Goal: Transaction & Acquisition: Purchase product/service

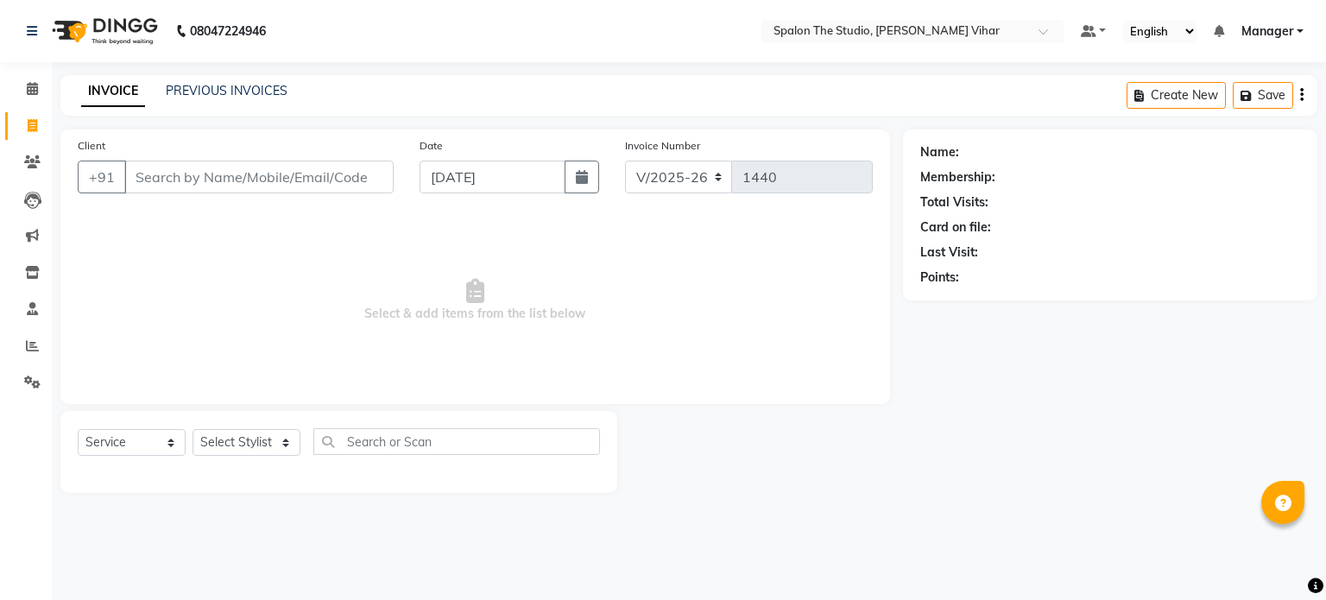
select select "903"
select select "service"
click at [152, 175] on input "Client" at bounding box center [258, 177] width 269 height 33
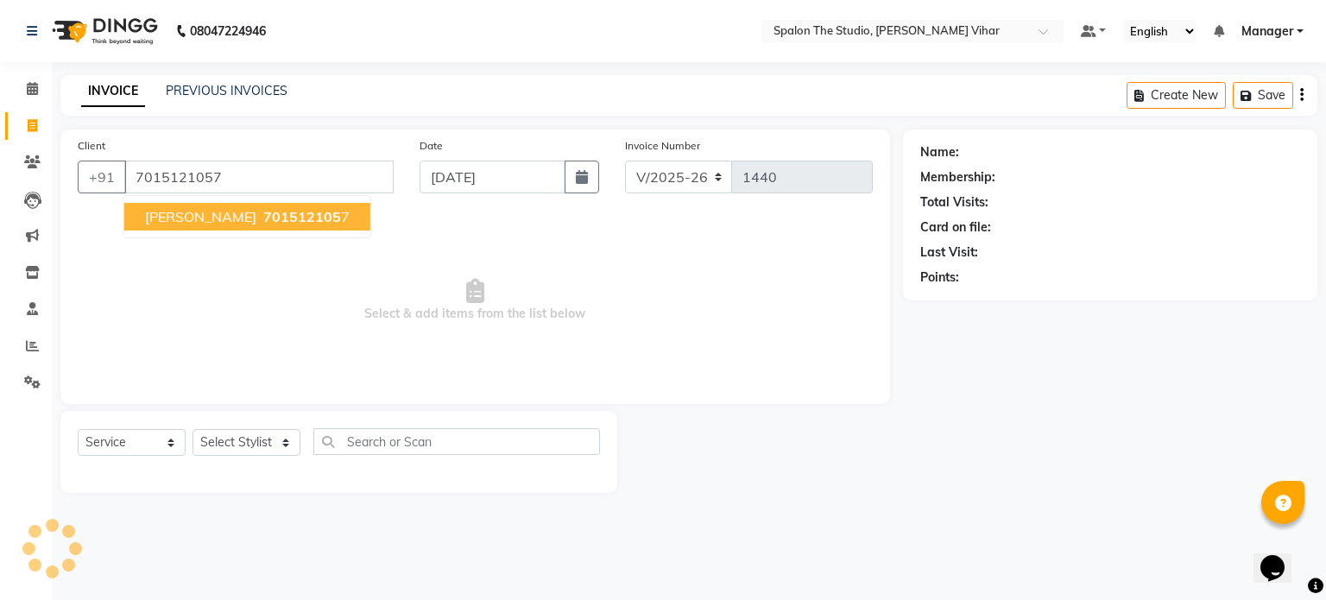
type input "7015121057"
click at [197, 227] on button "[PERSON_NAME] 701512105 7" at bounding box center [247, 217] width 246 height 28
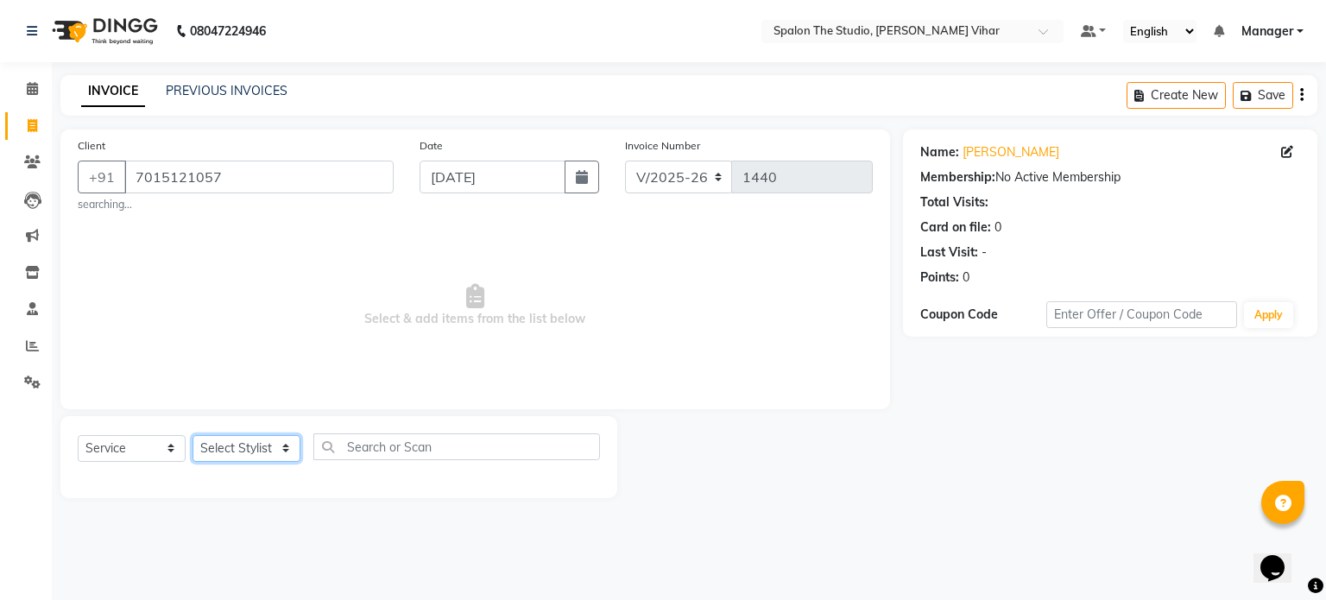
click at [262, 450] on select "Select Stylist Aarti [PERSON_NAME] Gernal [PERSON_NAME] Manager navazish [PERSO…" at bounding box center [247, 448] width 108 height 27
select select "88671"
click at [193, 436] on select "Select Stylist Aarti [PERSON_NAME] Gernal [PERSON_NAME] Manager navazish [PERSO…" at bounding box center [247, 448] width 108 height 27
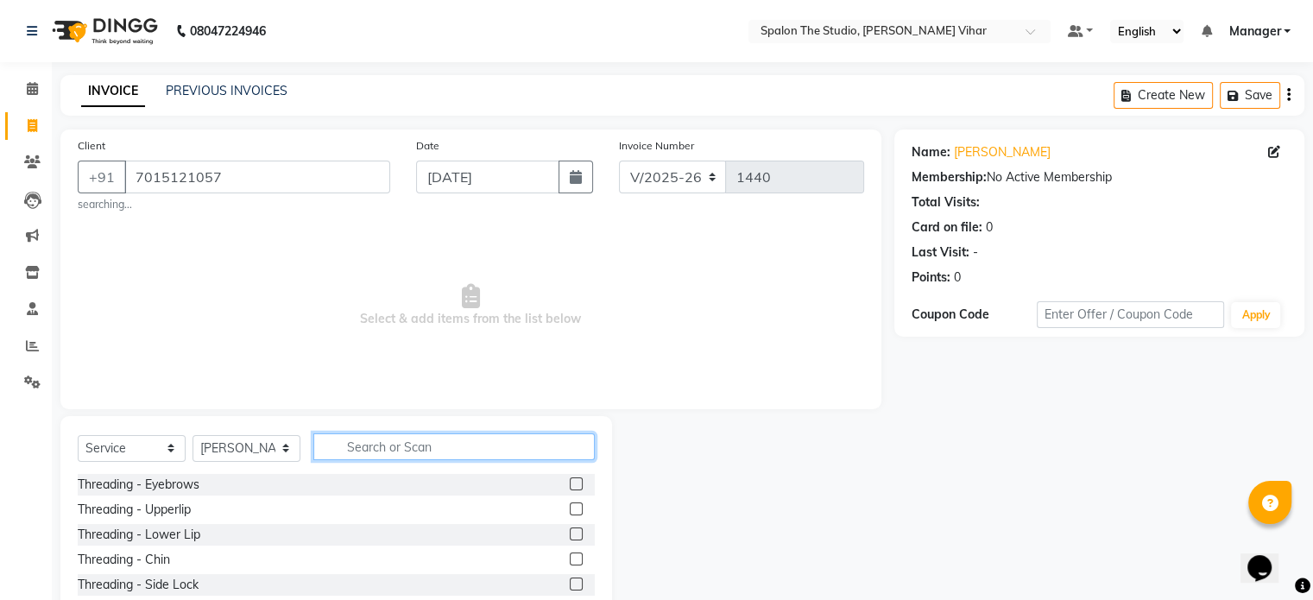
click at [406, 439] on input "text" at bounding box center [453, 446] width 281 height 27
type input "cut"
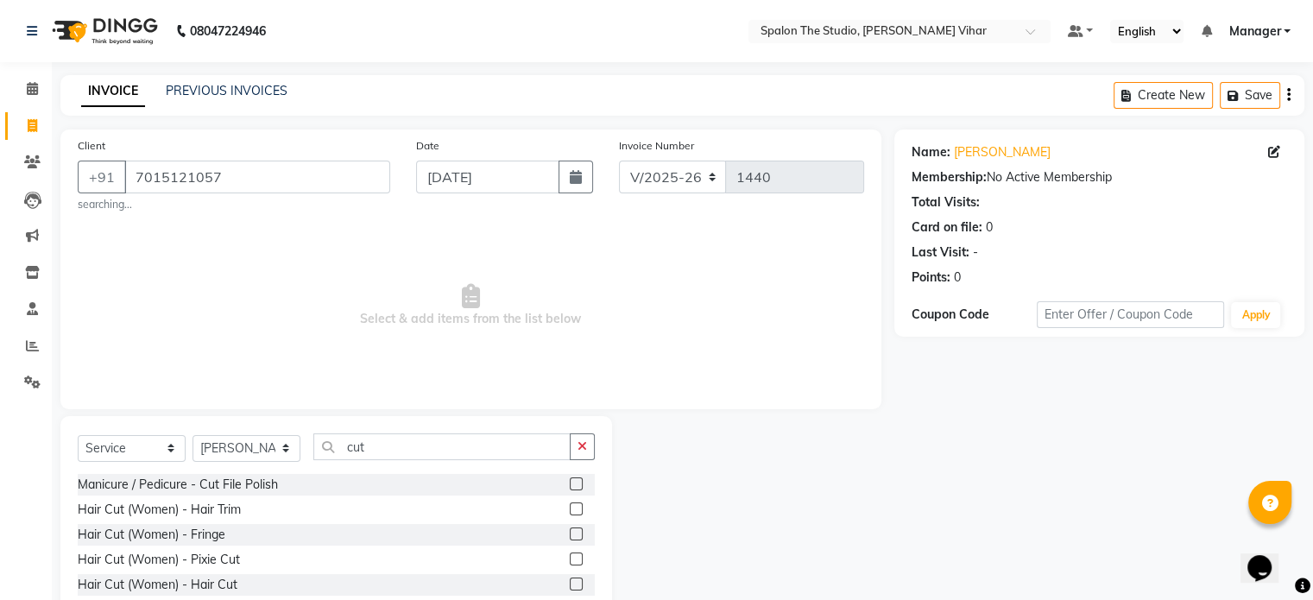
click at [570, 513] on label at bounding box center [576, 508] width 13 height 13
click at [570, 513] on input "checkbox" at bounding box center [575, 509] width 11 height 11
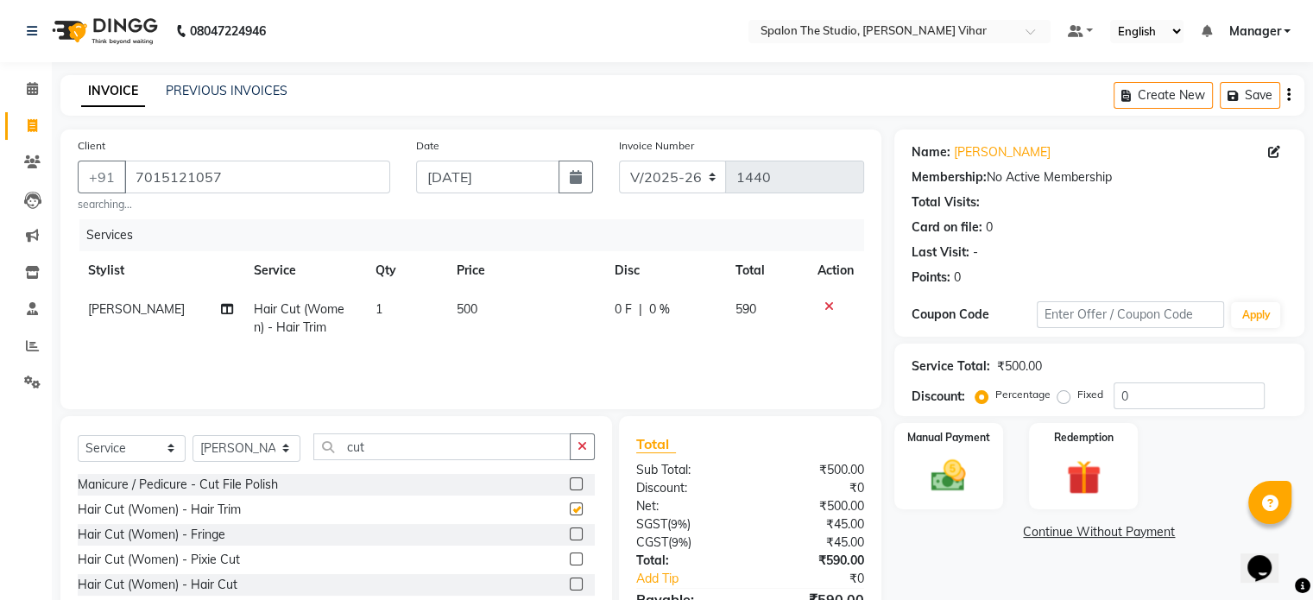
checkbox input "false"
click at [449, 447] on input "cut" at bounding box center [441, 446] width 257 height 27
click at [286, 322] on span "Hair Cut (Women) - Hair Trim" at bounding box center [299, 318] width 91 height 34
select select "88671"
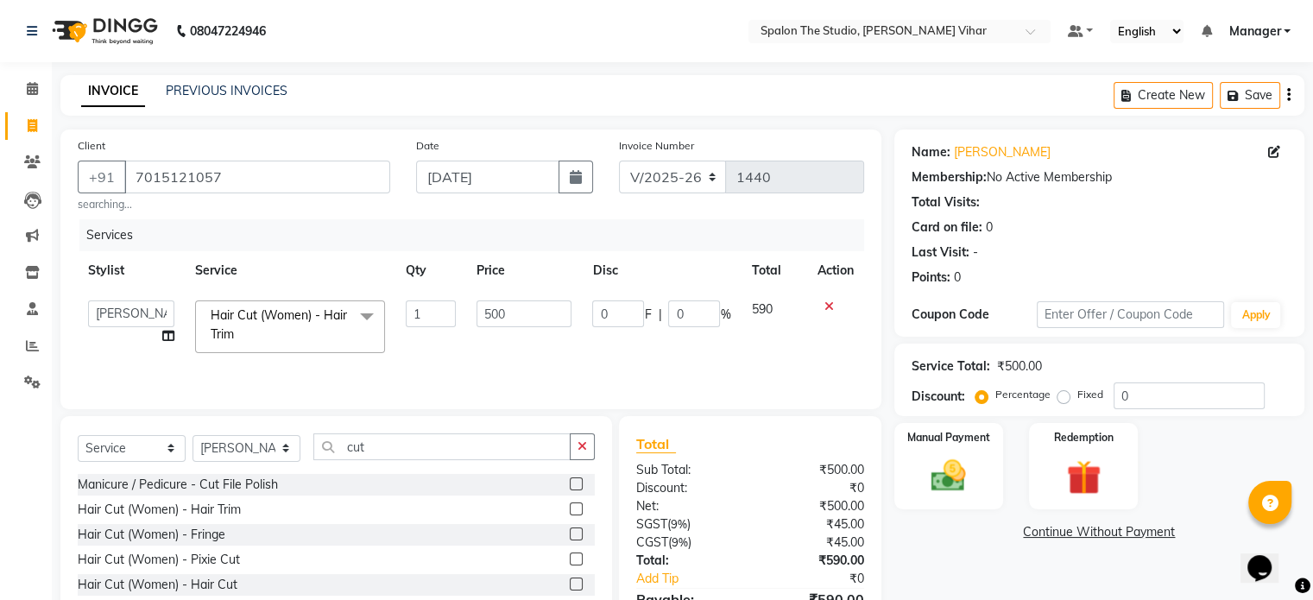
click at [296, 327] on span "Hair Cut (Women) - Hair Trim x" at bounding box center [282, 324] width 152 height 37
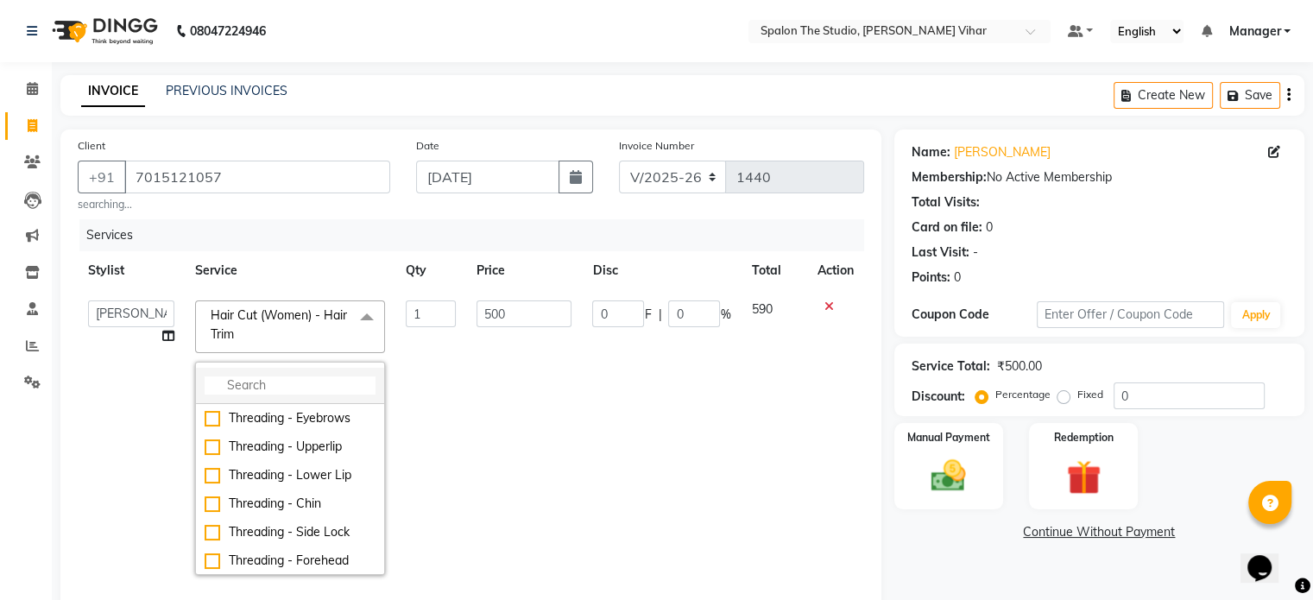
click at [327, 381] on input "multiselect-search" at bounding box center [290, 385] width 171 height 18
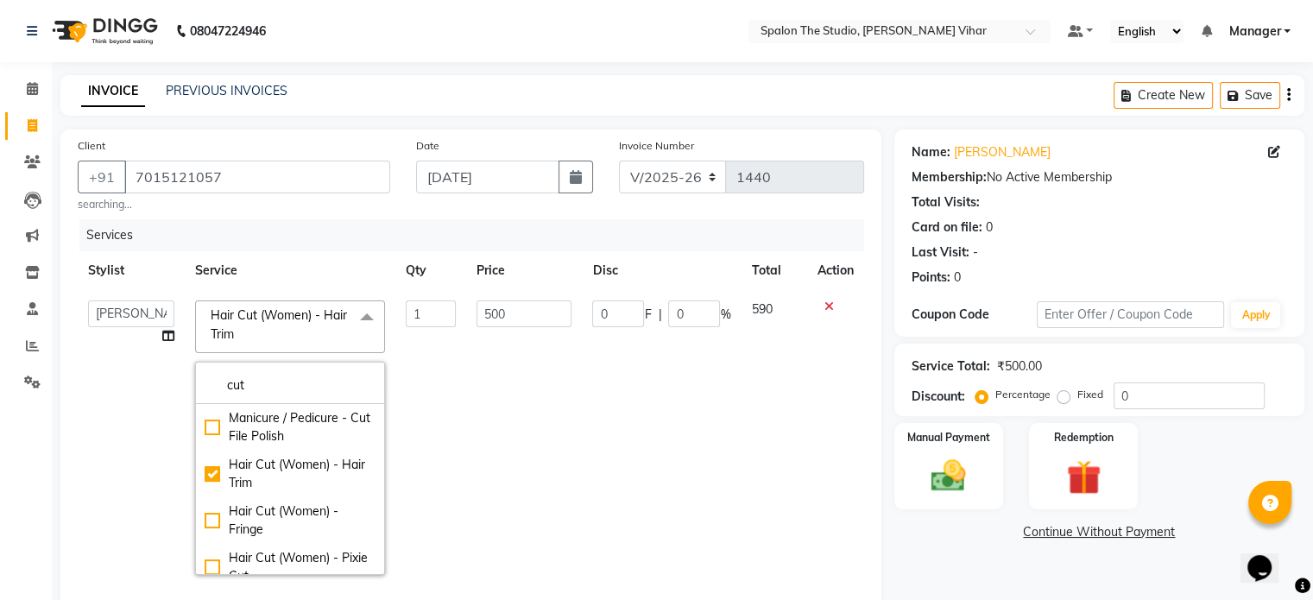
type input "cut"
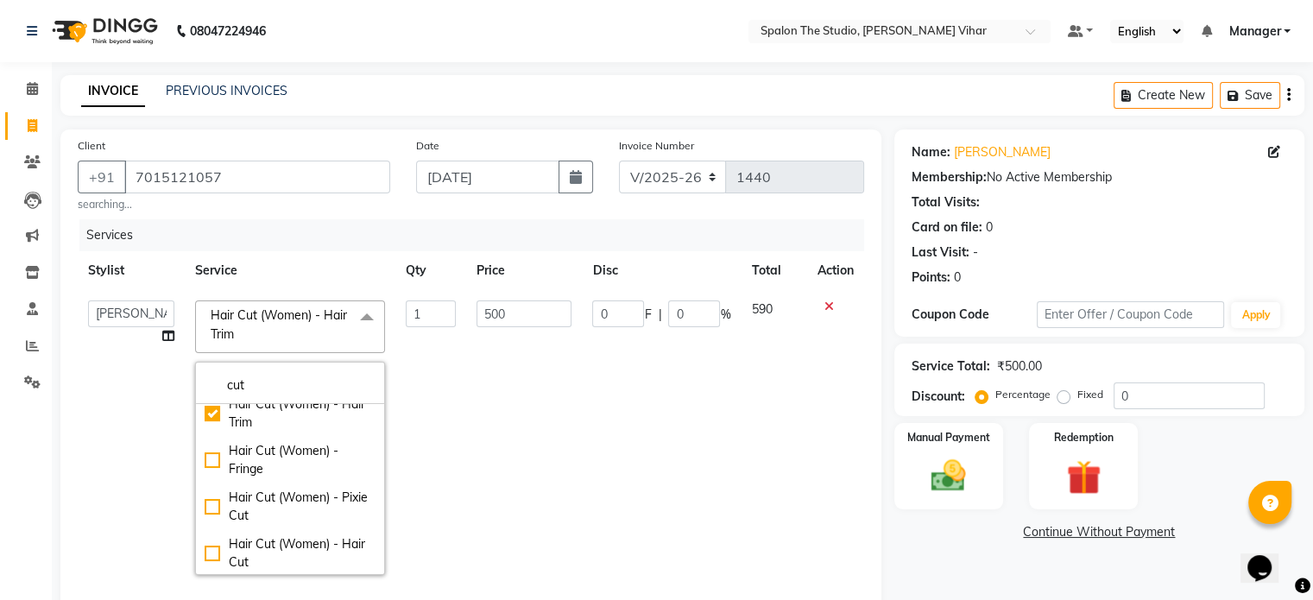
scroll to position [148, 0]
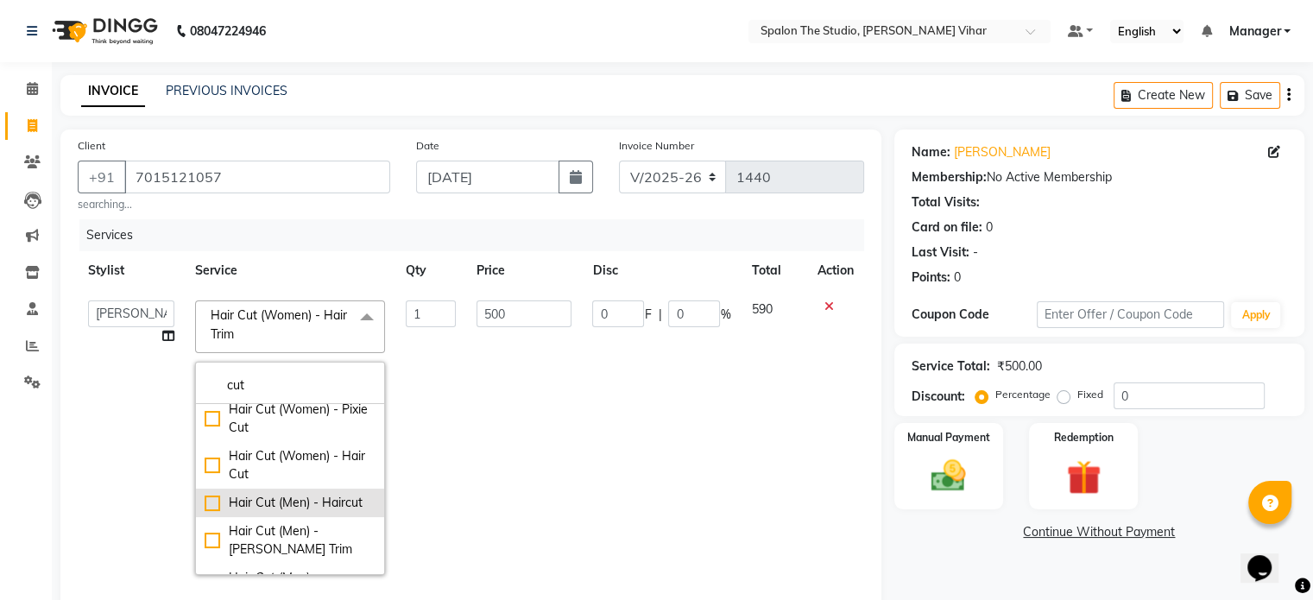
click at [207, 503] on div "Hair Cut (Men) - Haircut" at bounding box center [290, 503] width 171 height 18
checkbox input "false"
checkbox input "true"
type input "300"
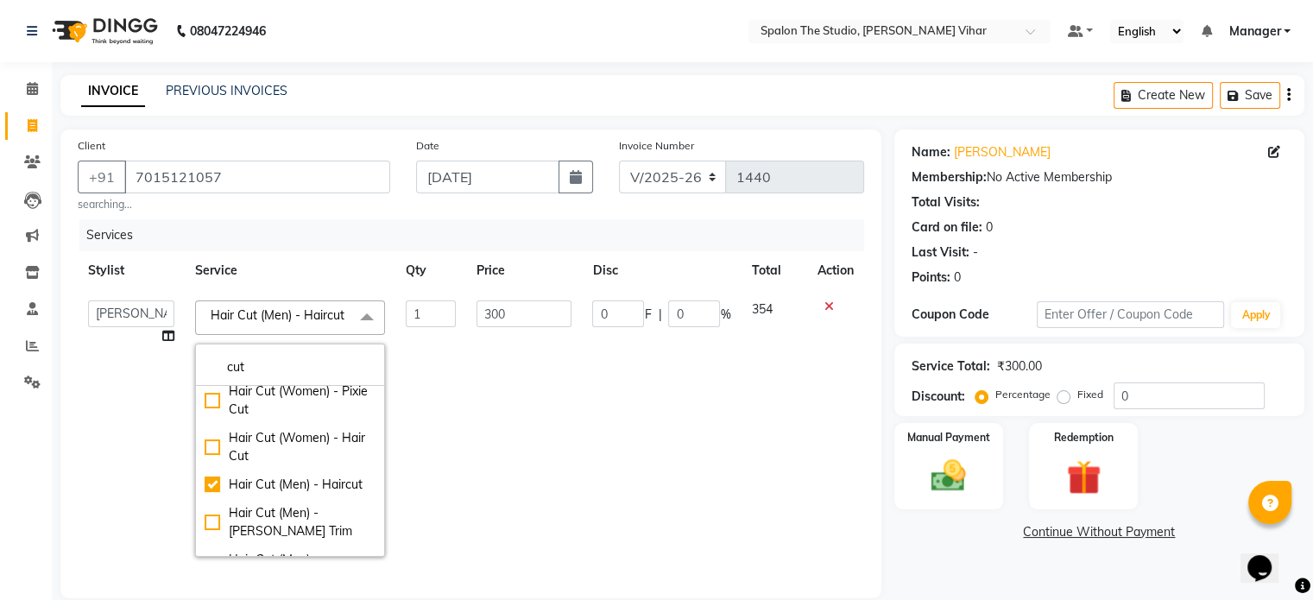
click at [678, 451] on td "0 F | 0 %" at bounding box center [661, 428] width 159 height 276
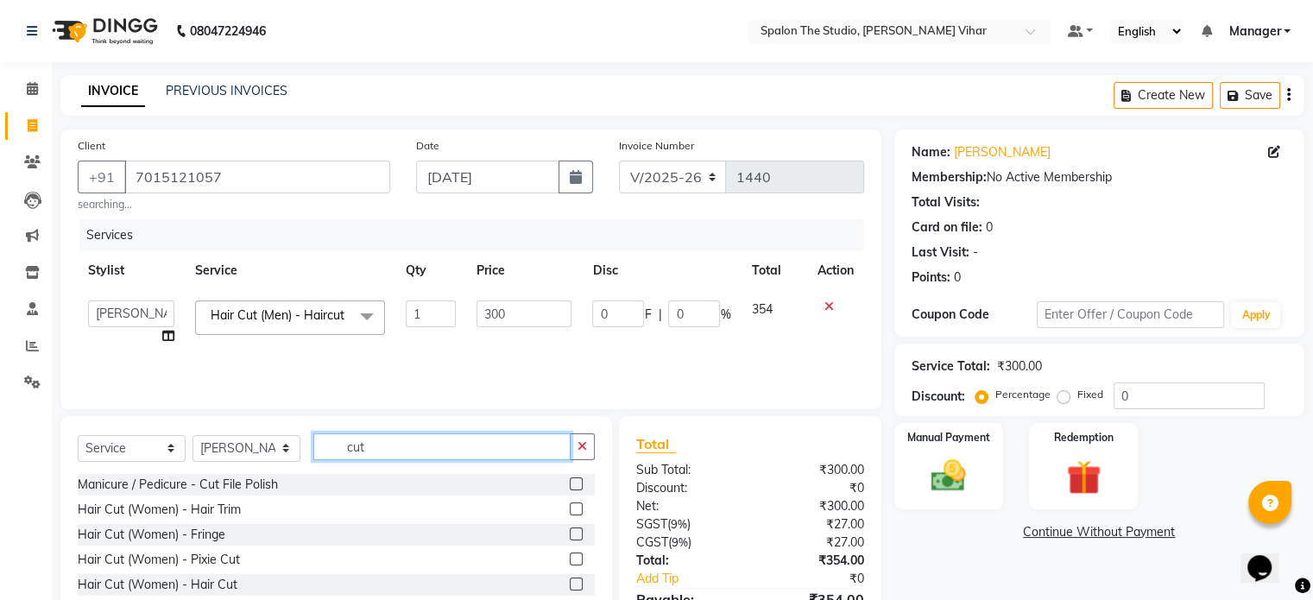
click at [382, 451] on input "cut" at bounding box center [441, 446] width 257 height 27
type input "c"
type input "s"
click at [383, 451] on input "text" at bounding box center [453, 446] width 281 height 27
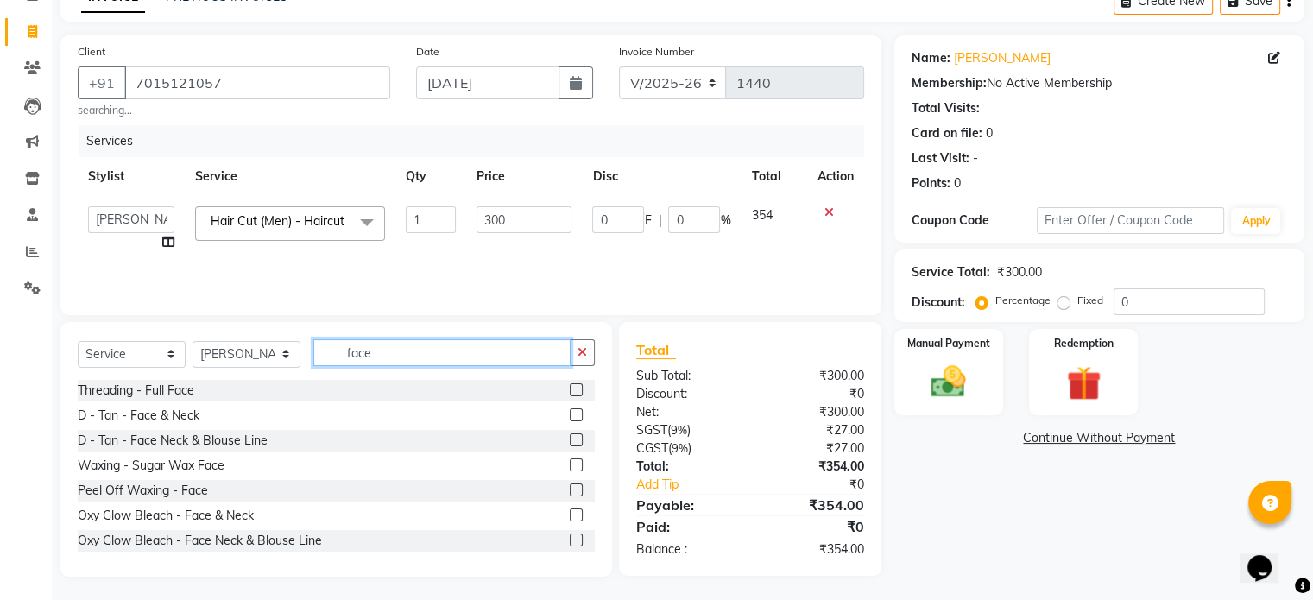
scroll to position [97, 0]
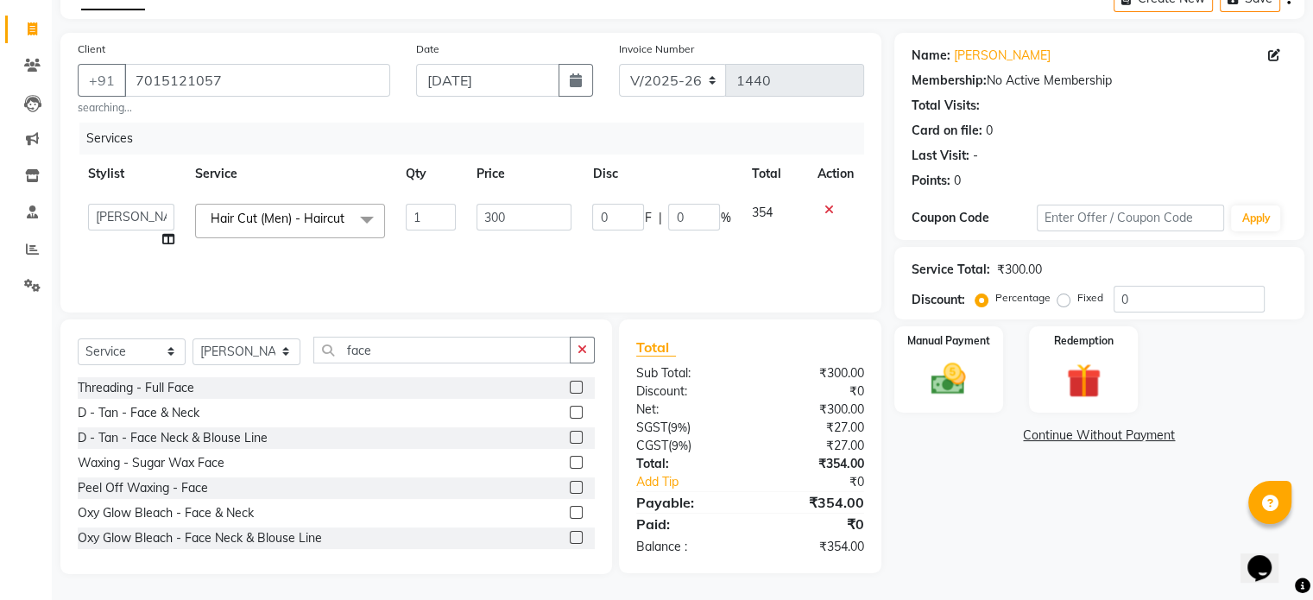
click at [406, 231] on td "1" at bounding box center [430, 226] width 71 height 66
click at [394, 364] on div "Select Service Product Membership Package Voucher Prepaid Gift Card Select Styl…" at bounding box center [336, 357] width 517 height 41
click at [394, 360] on input "face" at bounding box center [441, 350] width 257 height 27
type input "f"
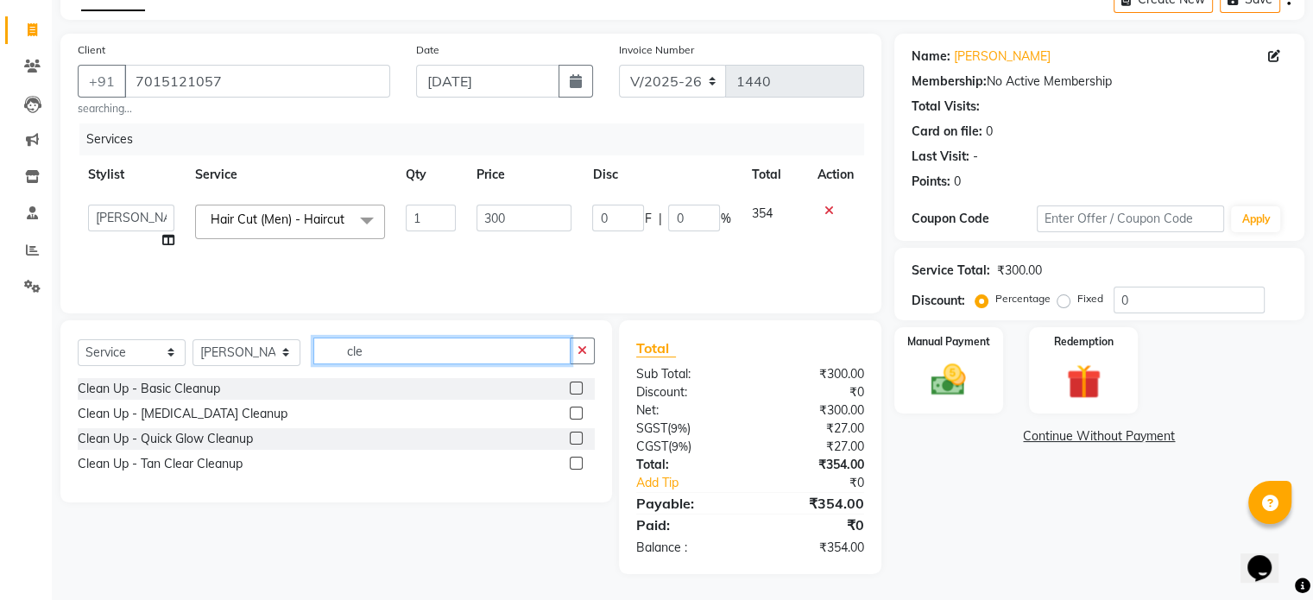
type input "cle"
click at [573, 388] on label at bounding box center [576, 388] width 13 height 13
click at [573, 388] on input "checkbox" at bounding box center [575, 388] width 11 height 11
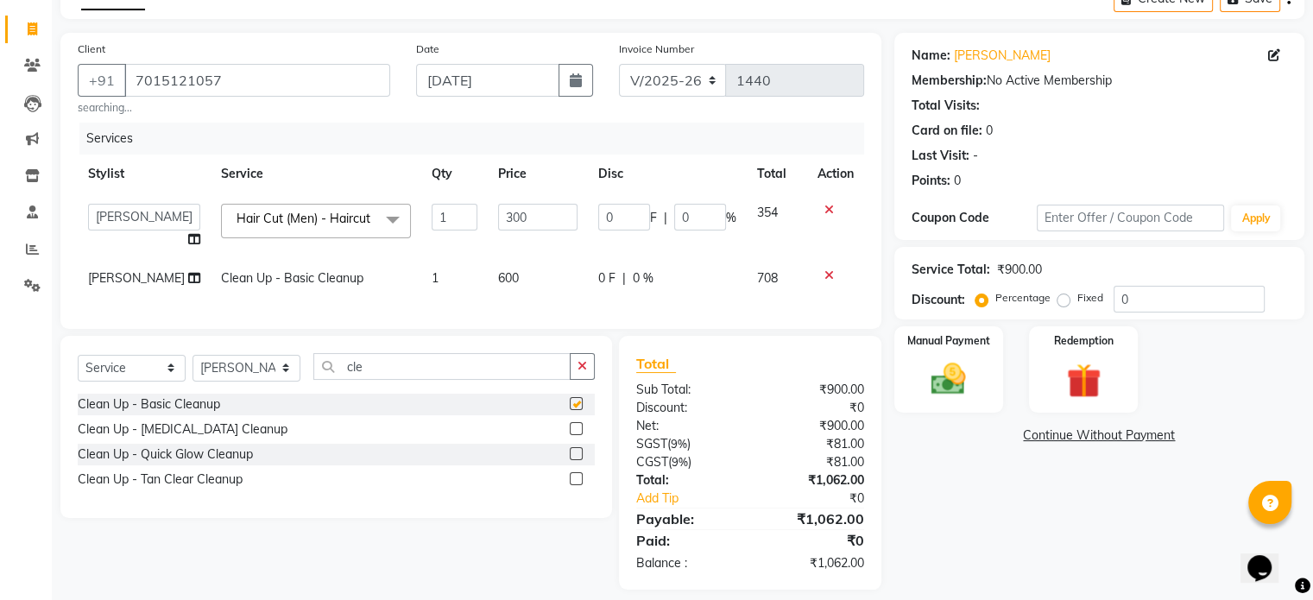
checkbox input "false"
click at [533, 238] on td "300" at bounding box center [538, 226] width 100 height 66
click at [540, 218] on input "300" at bounding box center [537, 217] width 79 height 27
type input "338"
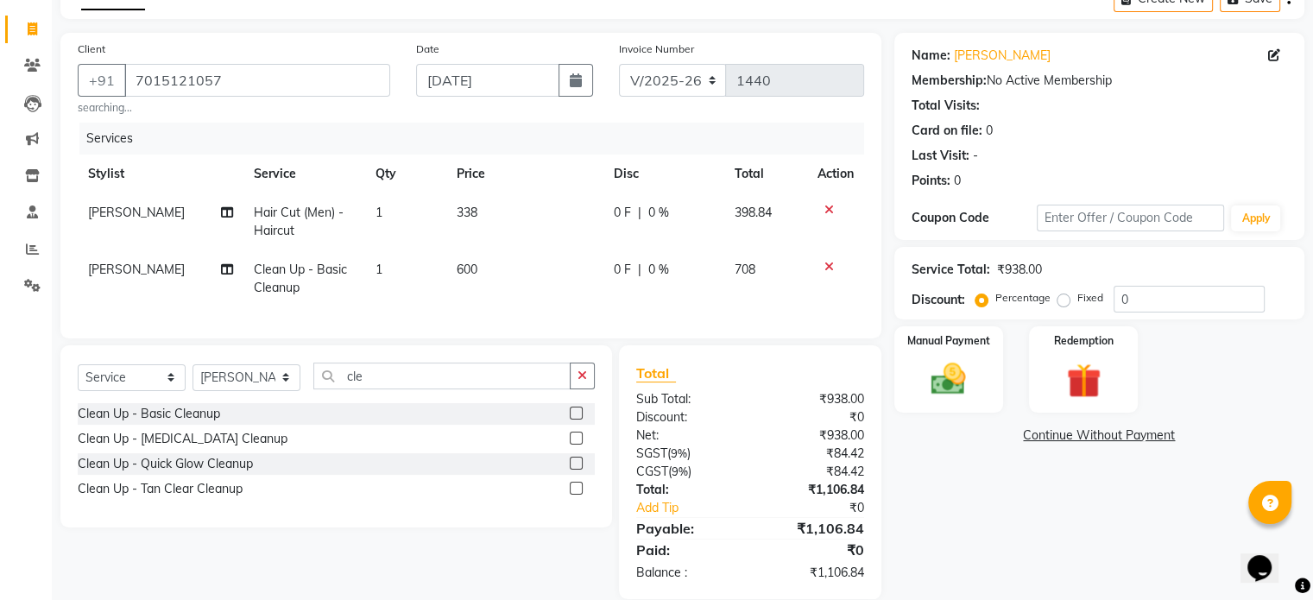
click at [532, 289] on td "600" at bounding box center [525, 278] width 158 height 57
select select "88671"
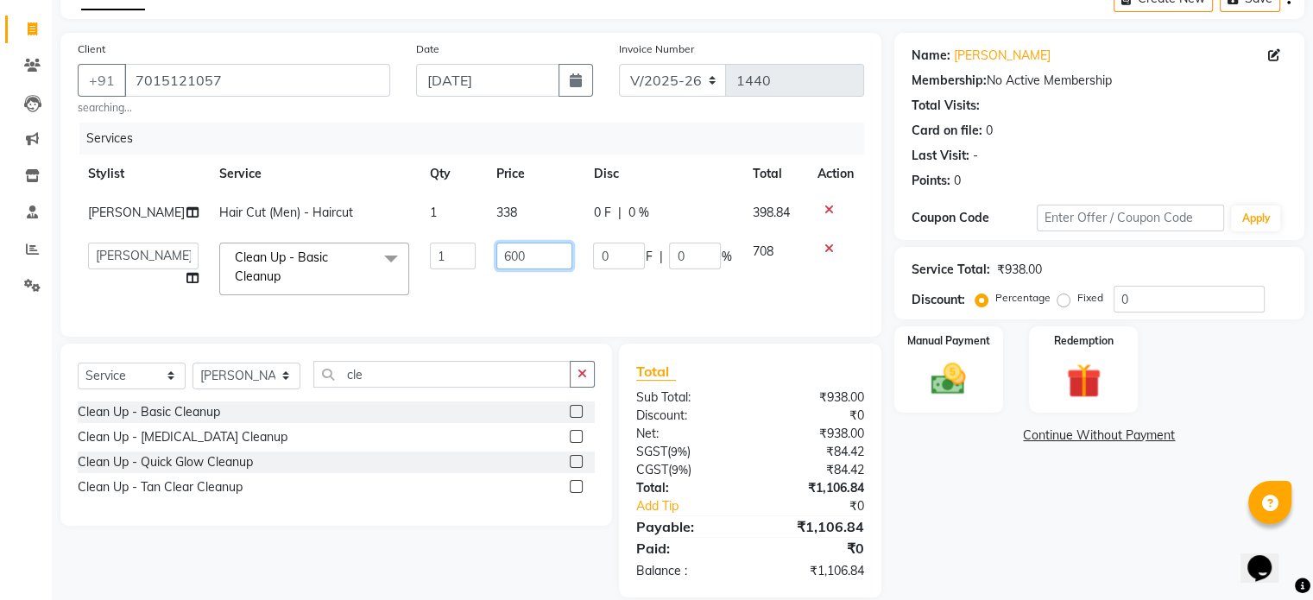
click at [535, 269] on input "600" at bounding box center [534, 256] width 77 height 27
type input "6"
type input "338"
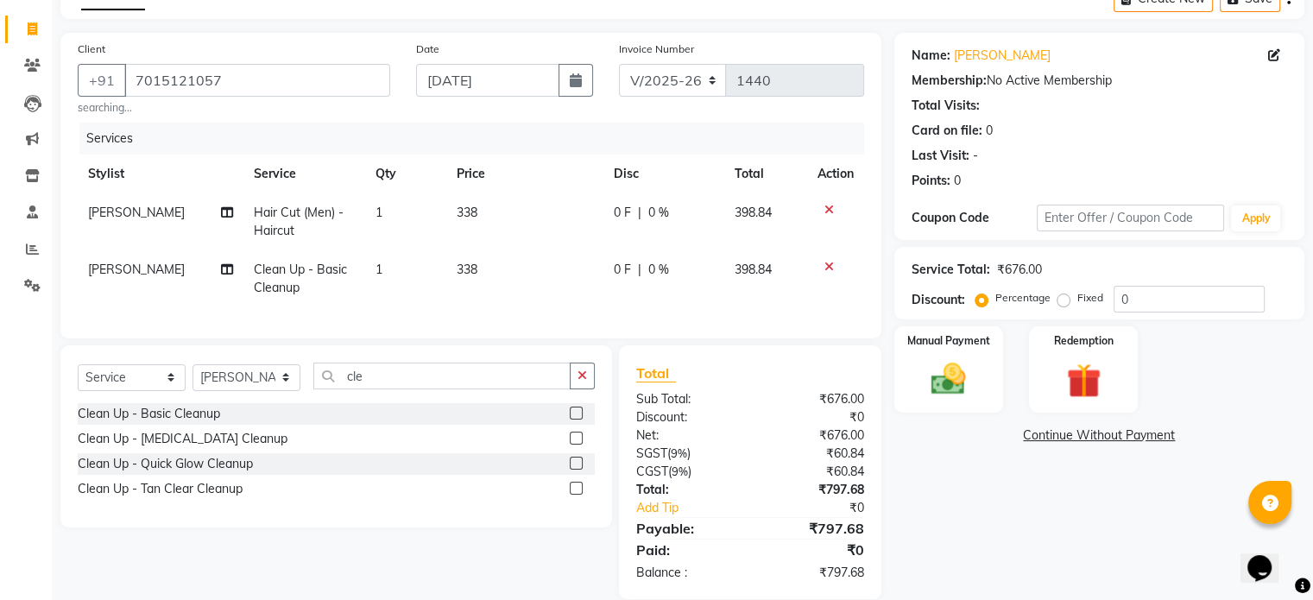
click at [1050, 524] on div "Name: [PERSON_NAME] Membership: No Active Membership Total Visits: Card on file…" at bounding box center [1105, 316] width 423 height 566
click at [493, 279] on td "338" at bounding box center [525, 278] width 158 height 57
select select "88671"
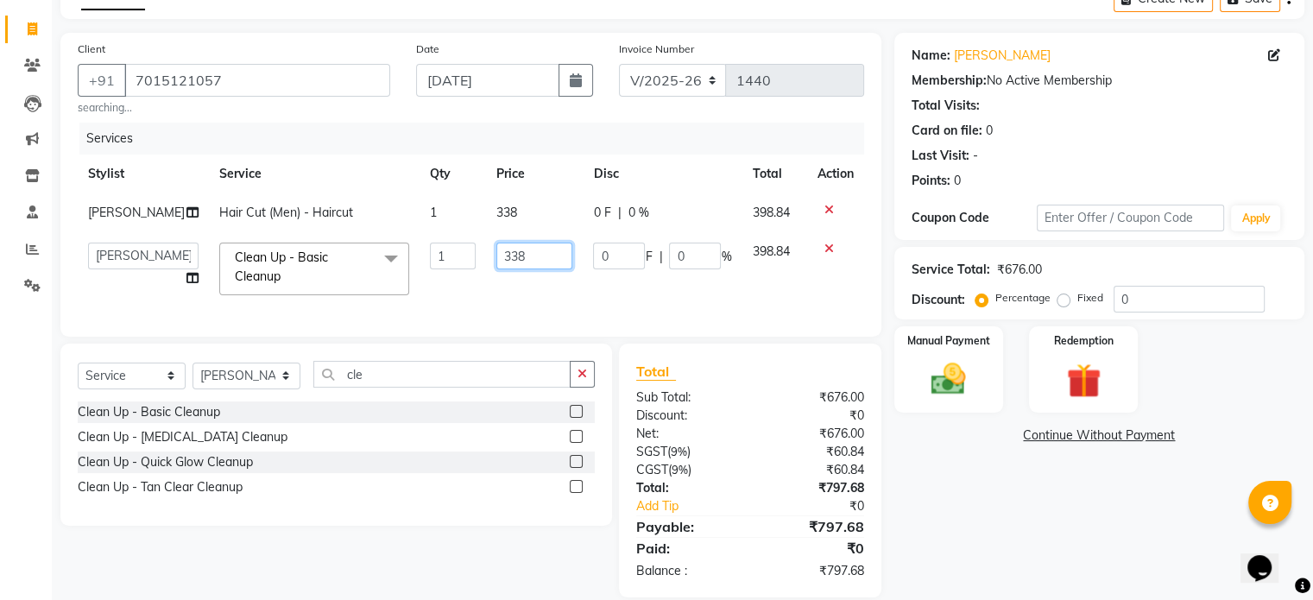
click at [523, 269] on input "338" at bounding box center [534, 256] width 77 height 27
type input "340"
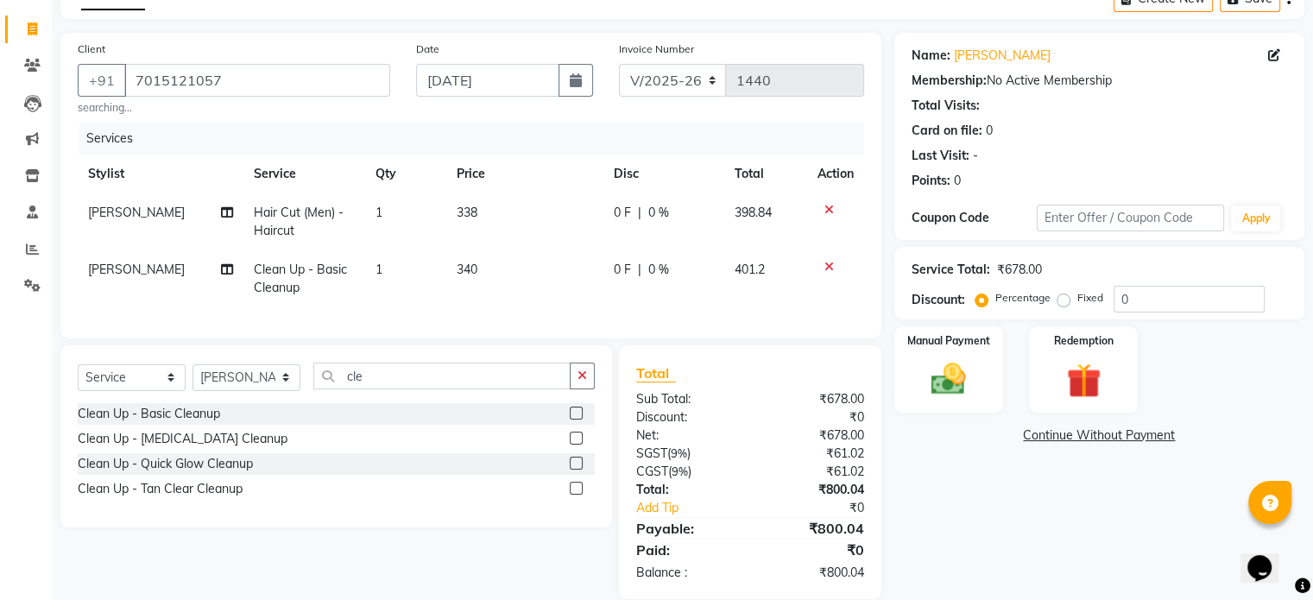
click at [1044, 533] on div "Name: [PERSON_NAME] Membership: No Active Membership Total Visits: Card on file…" at bounding box center [1105, 316] width 423 height 566
click at [967, 385] on img at bounding box center [948, 379] width 58 height 41
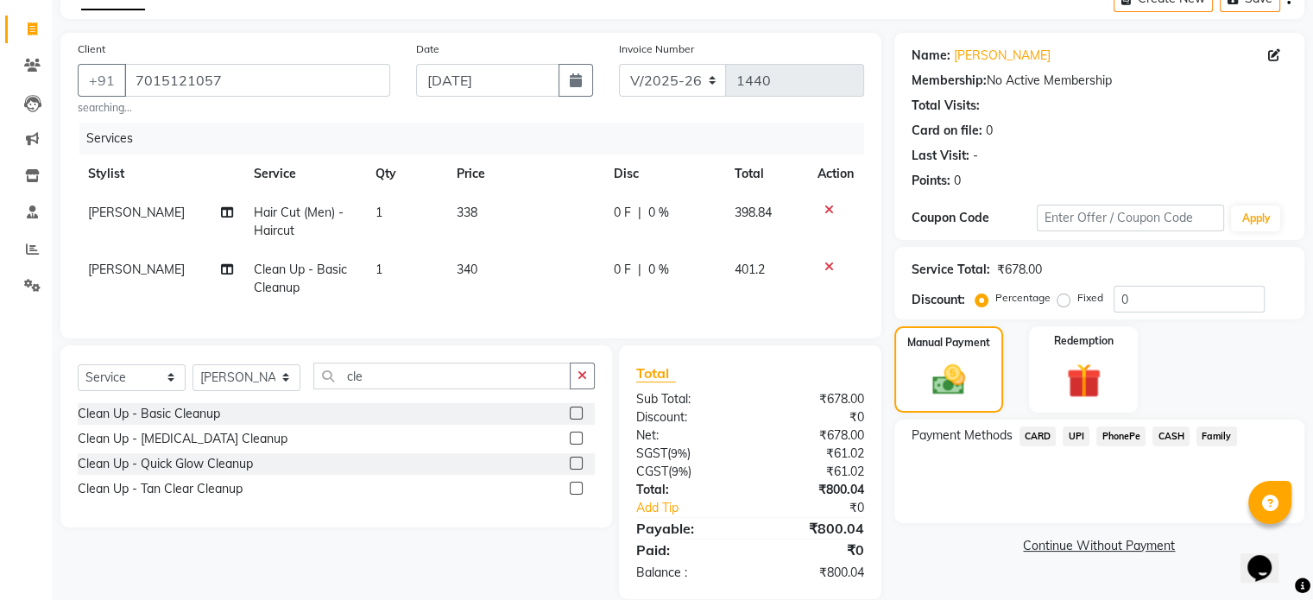
click at [1070, 439] on span "UPI" at bounding box center [1076, 436] width 27 height 20
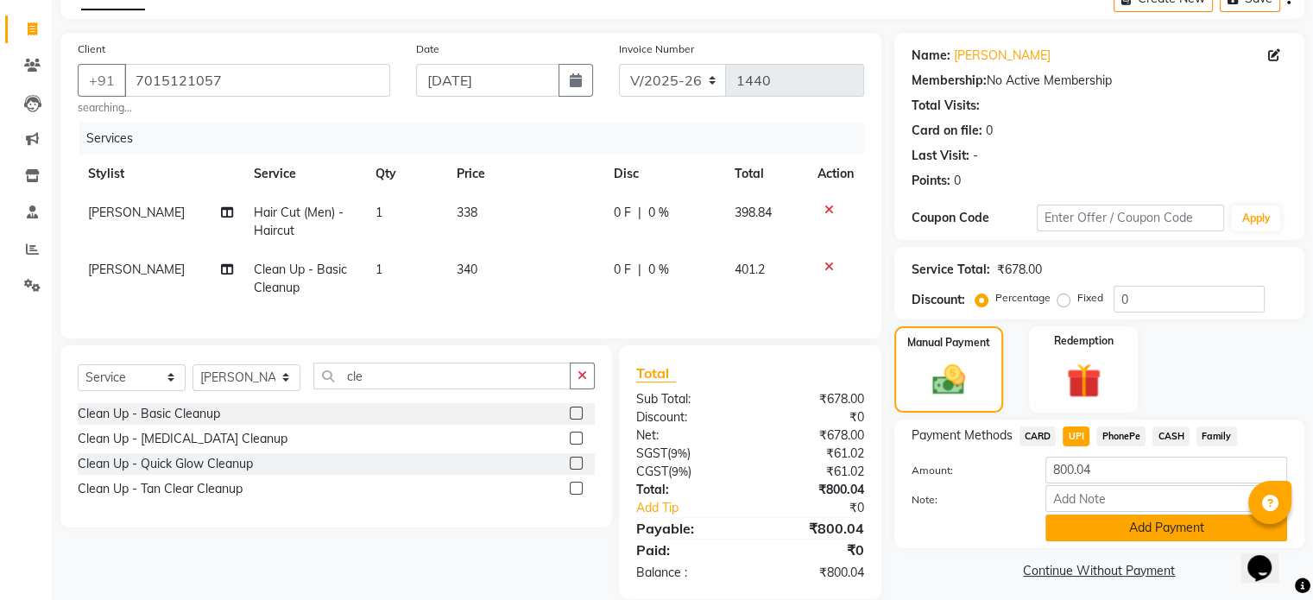
click at [1159, 539] on button "Add Payment" at bounding box center [1166, 527] width 242 height 27
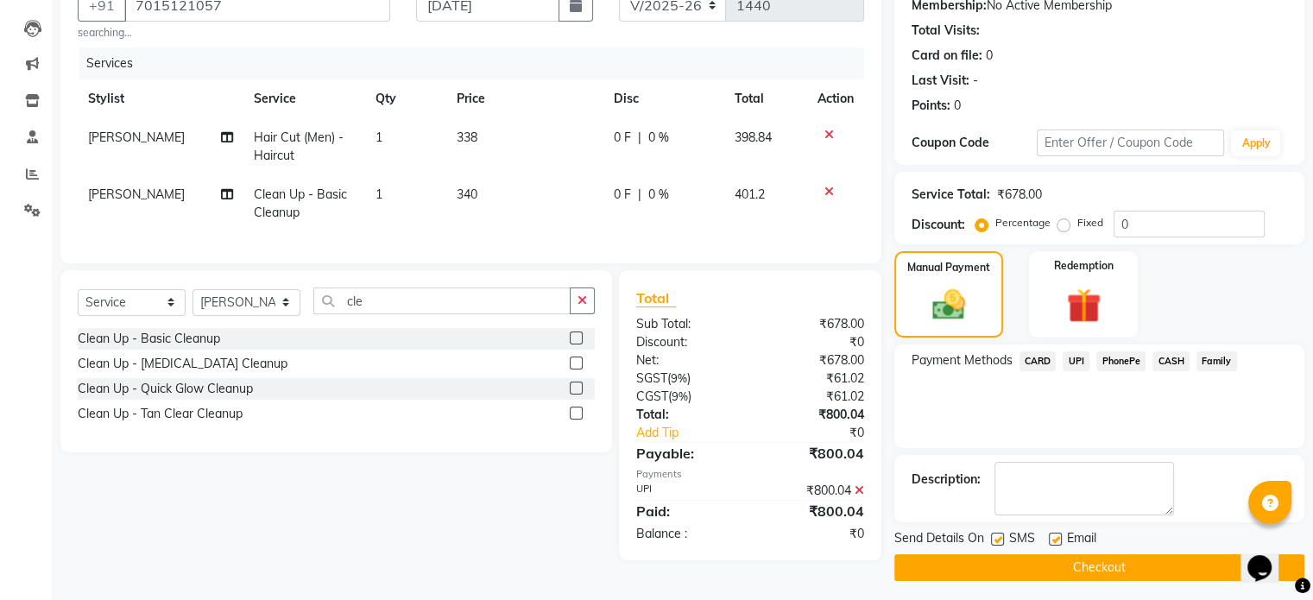
scroll to position [177, 0]
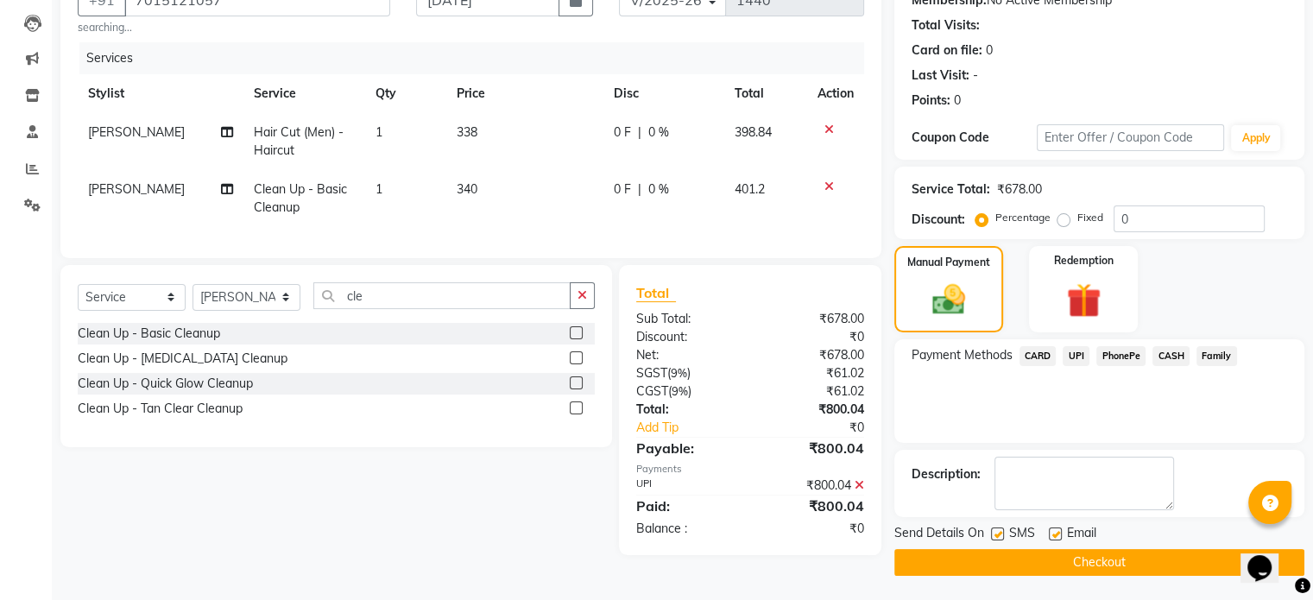
click at [1069, 568] on button "Checkout" at bounding box center [1099, 562] width 410 height 27
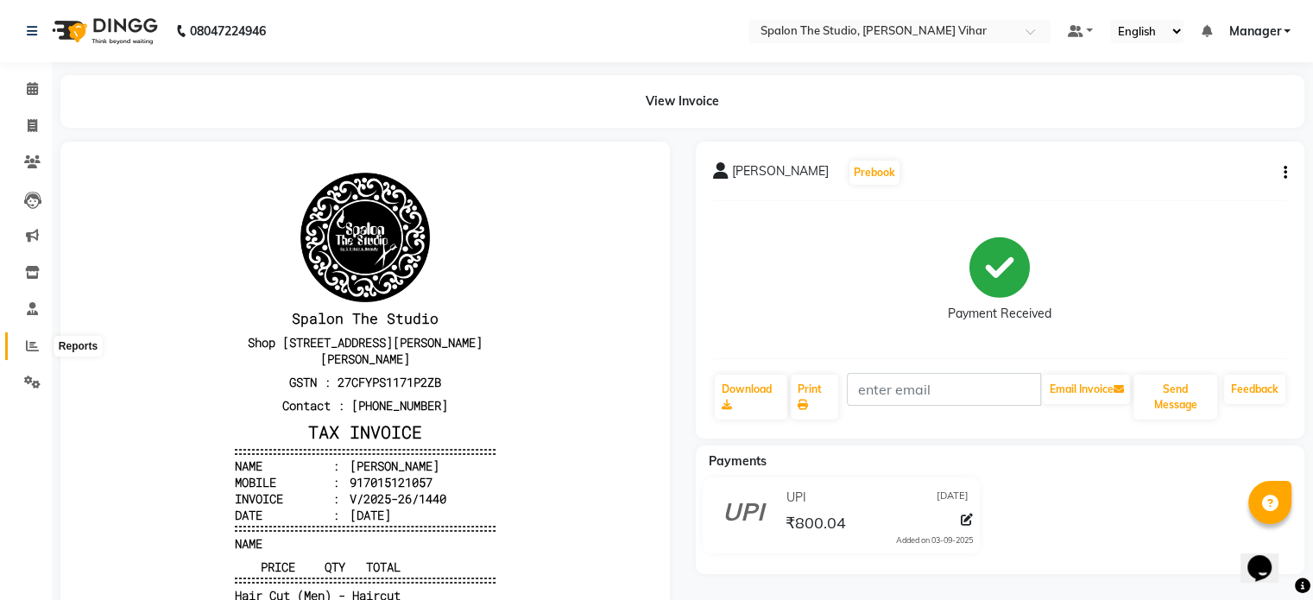
click at [28, 345] on icon at bounding box center [32, 345] width 13 height 13
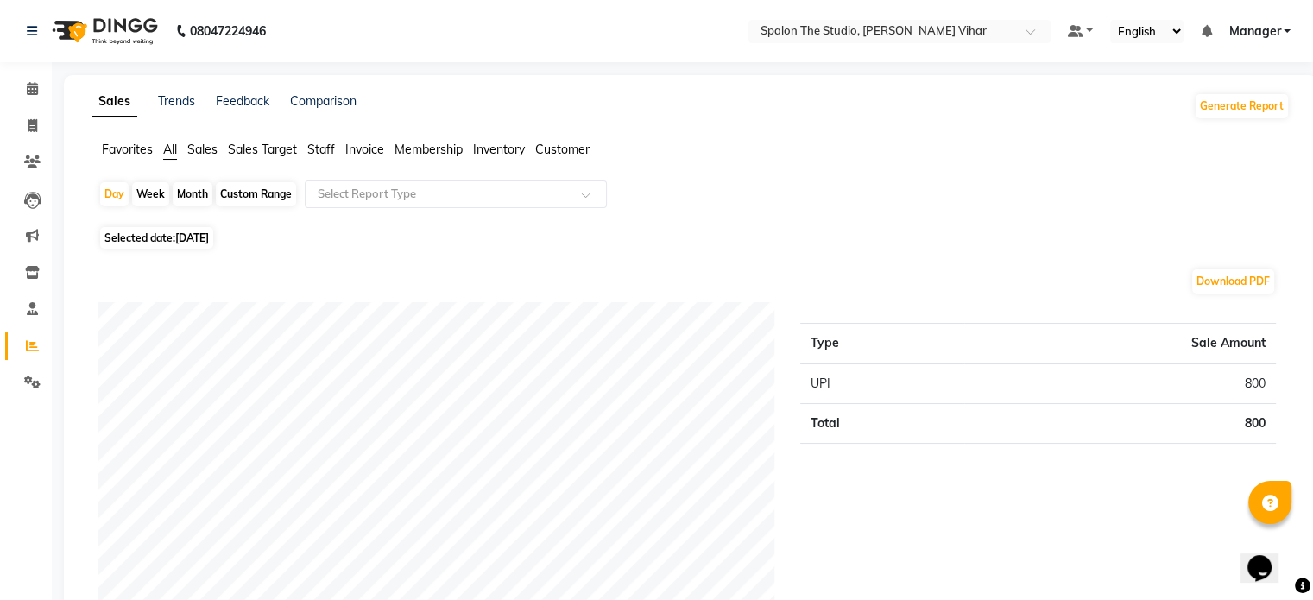
click at [193, 205] on div "Month" at bounding box center [193, 194] width 40 height 24
select select "9"
select select "2025"
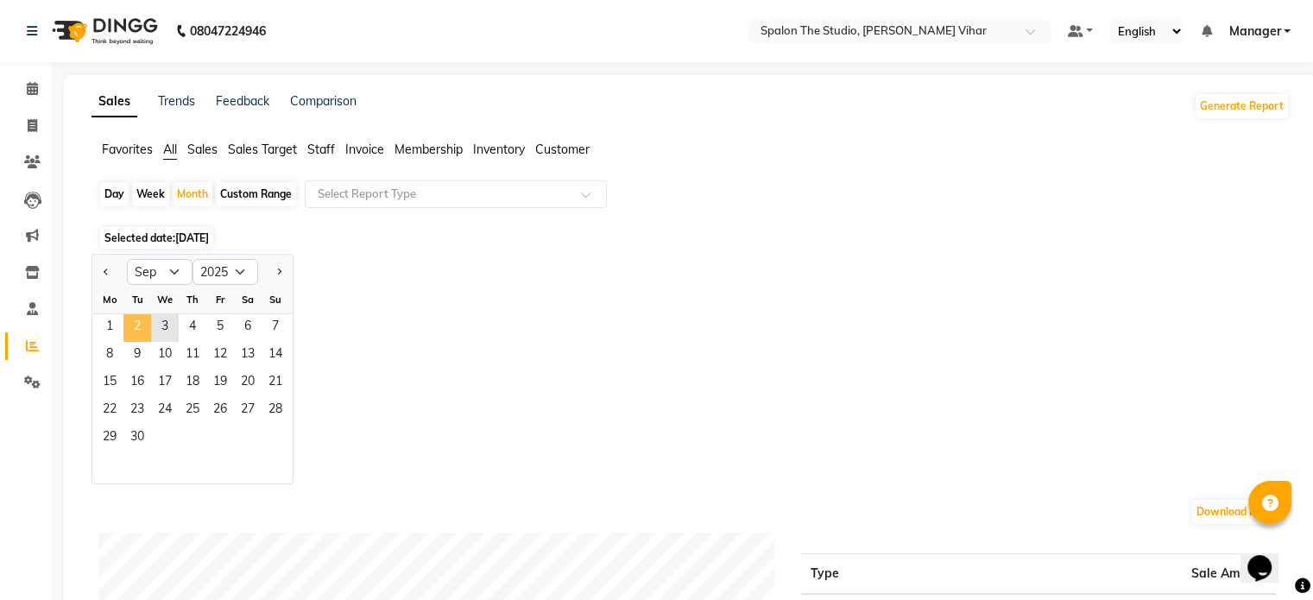
click at [123, 325] on span "2" at bounding box center [137, 328] width 28 height 28
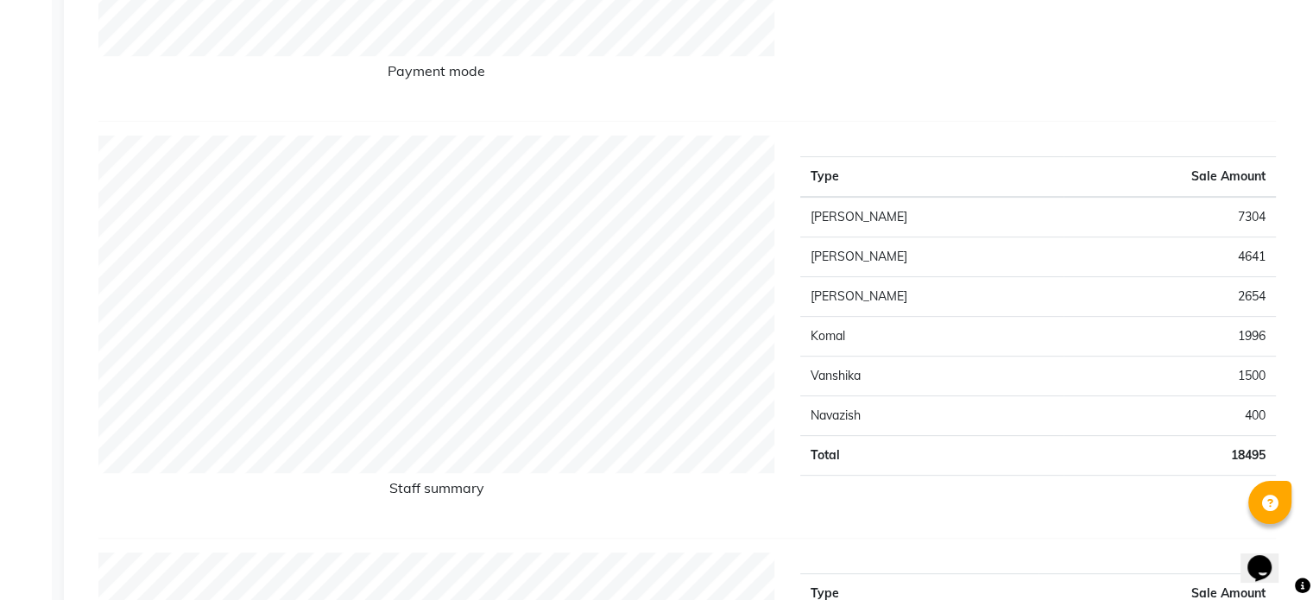
scroll to position [59, 0]
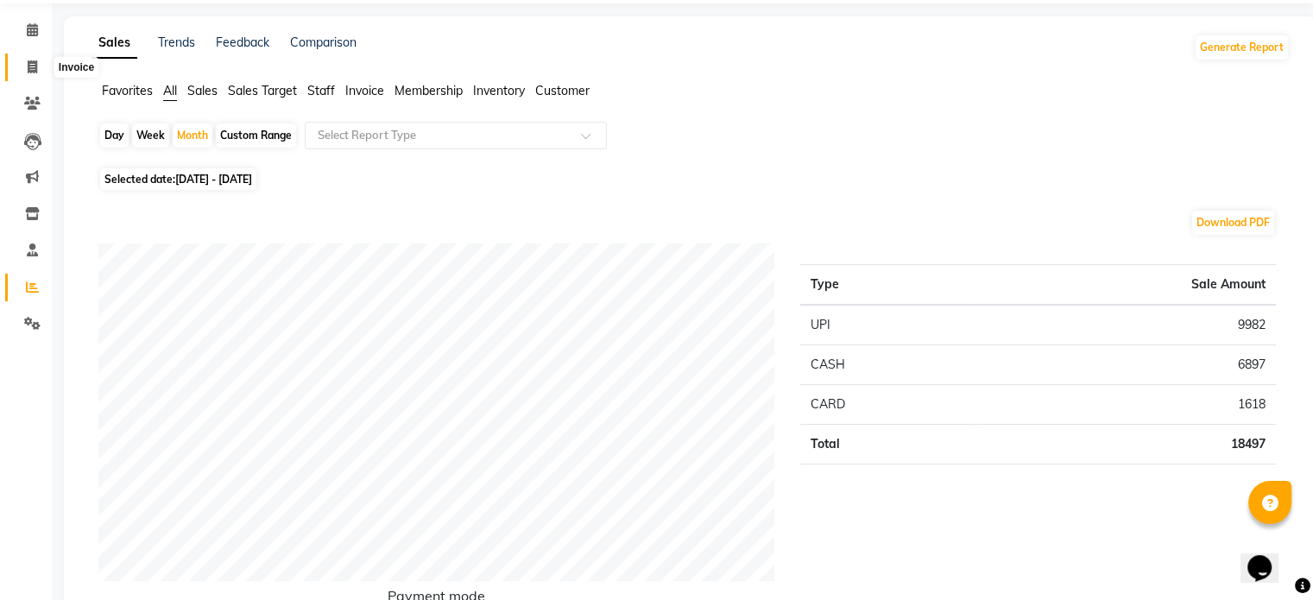
click at [22, 73] on span at bounding box center [32, 68] width 30 height 20
select select "service"
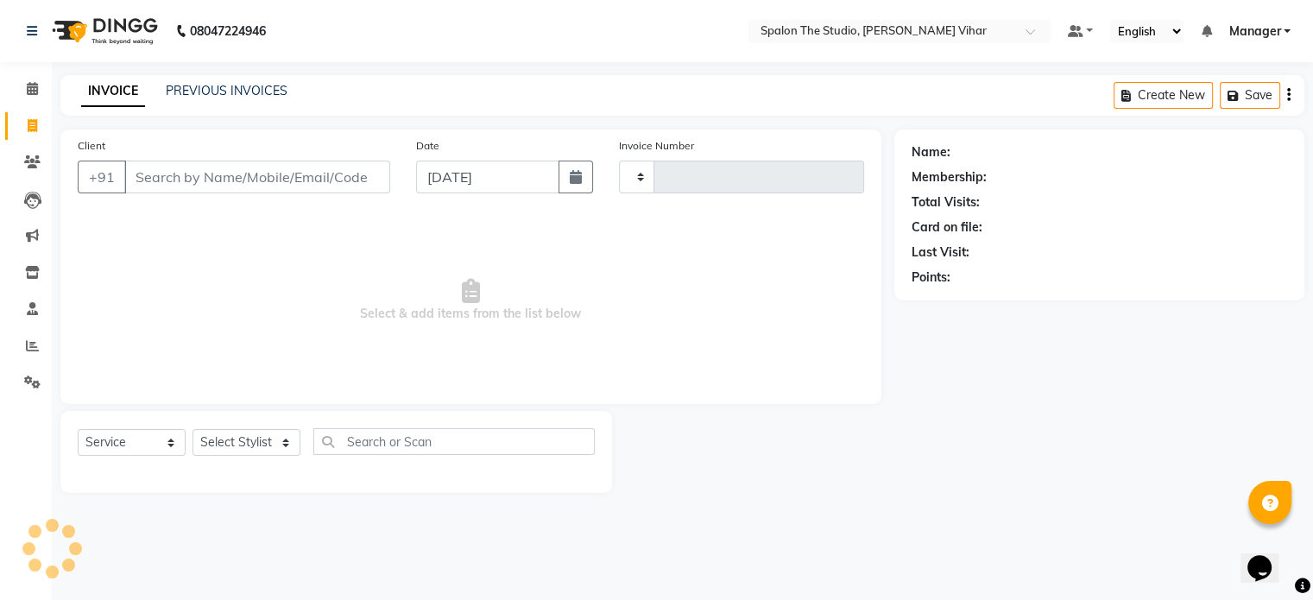
type input "1441"
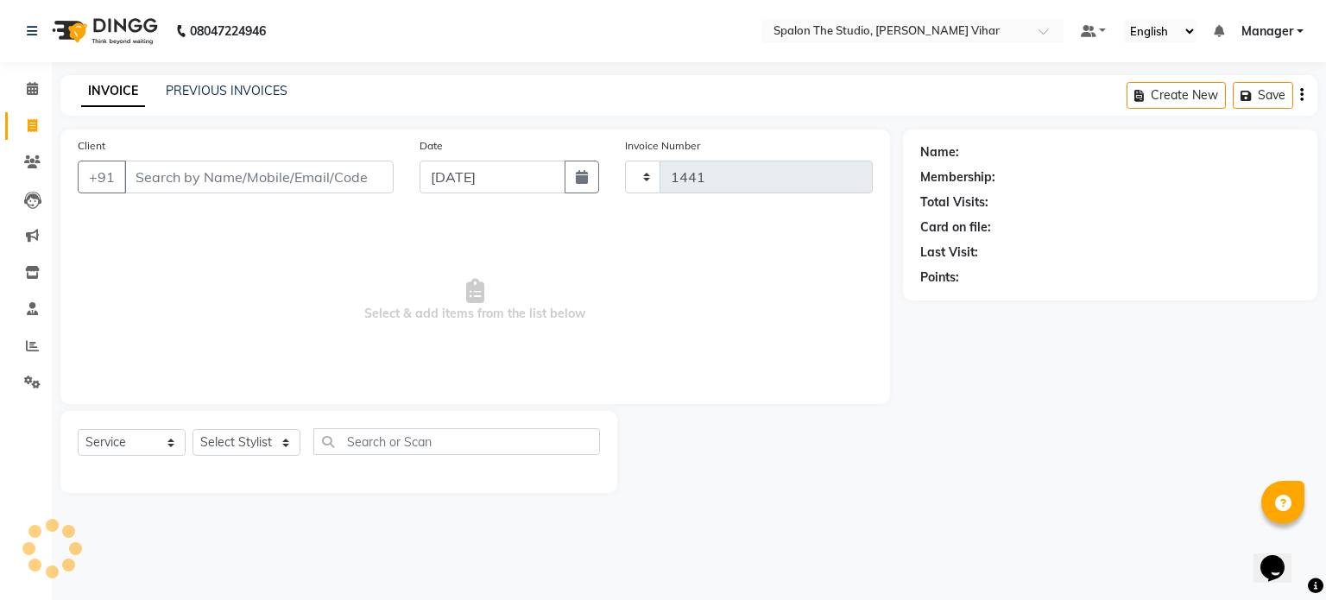
select select "903"
click at [213, 182] on input "Client" at bounding box center [258, 177] width 269 height 33
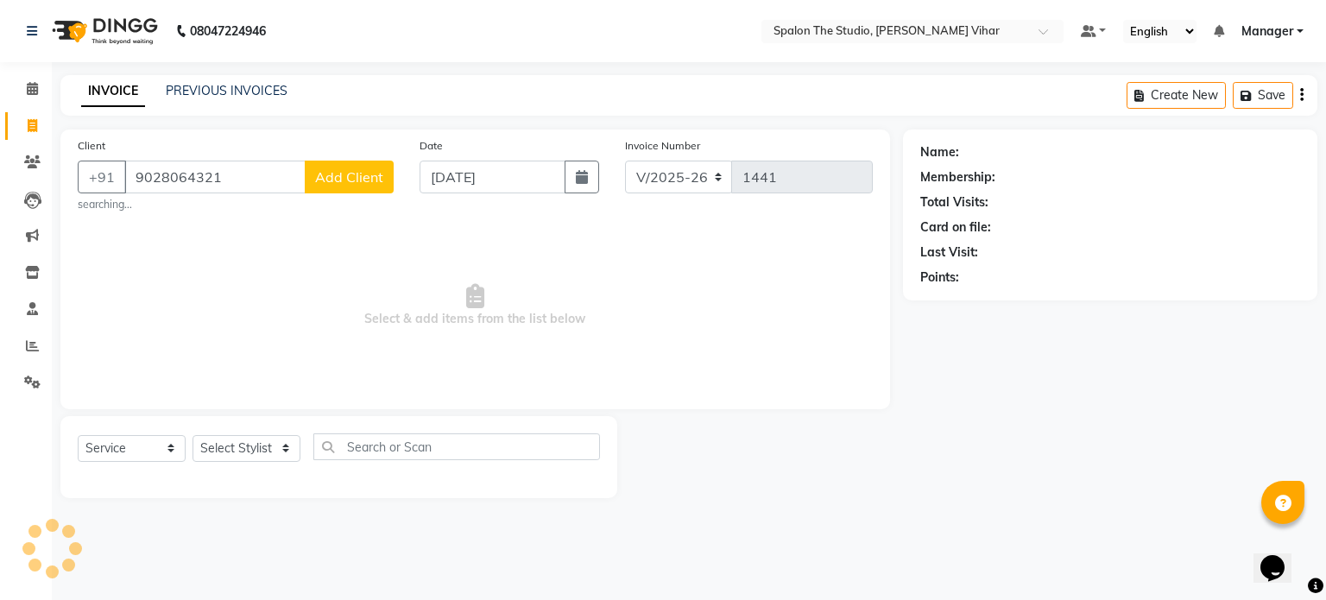
type input "9028064321"
click at [356, 176] on span "Add Client" at bounding box center [349, 176] width 68 height 17
select select "22"
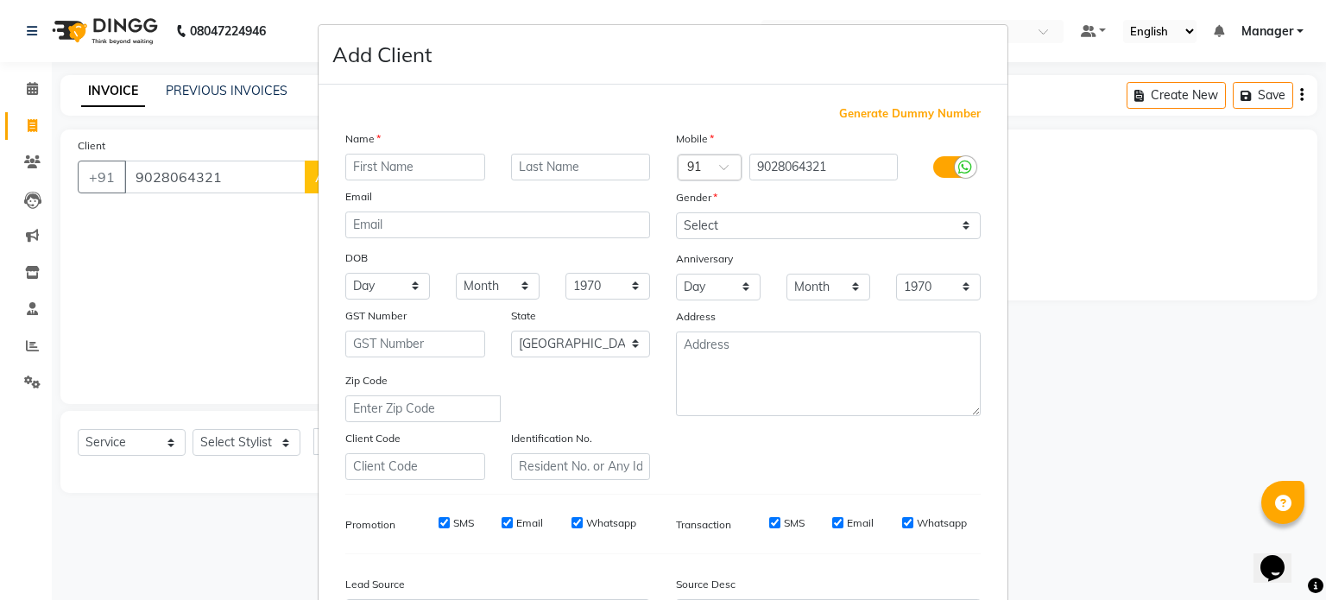
click at [393, 166] on input "text" at bounding box center [415, 167] width 140 height 27
type input "[PERSON_NAME]"
click at [730, 235] on select "Select [DEMOGRAPHIC_DATA] [DEMOGRAPHIC_DATA] Other Prefer Not To Say" at bounding box center [828, 225] width 305 height 27
select select "[DEMOGRAPHIC_DATA]"
click at [676, 213] on select "Select [DEMOGRAPHIC_DATA] [DEMOGRAPHIC_DATA] Other Prefer Not To Say" at bounding box center [828, 225] width 305 height 27
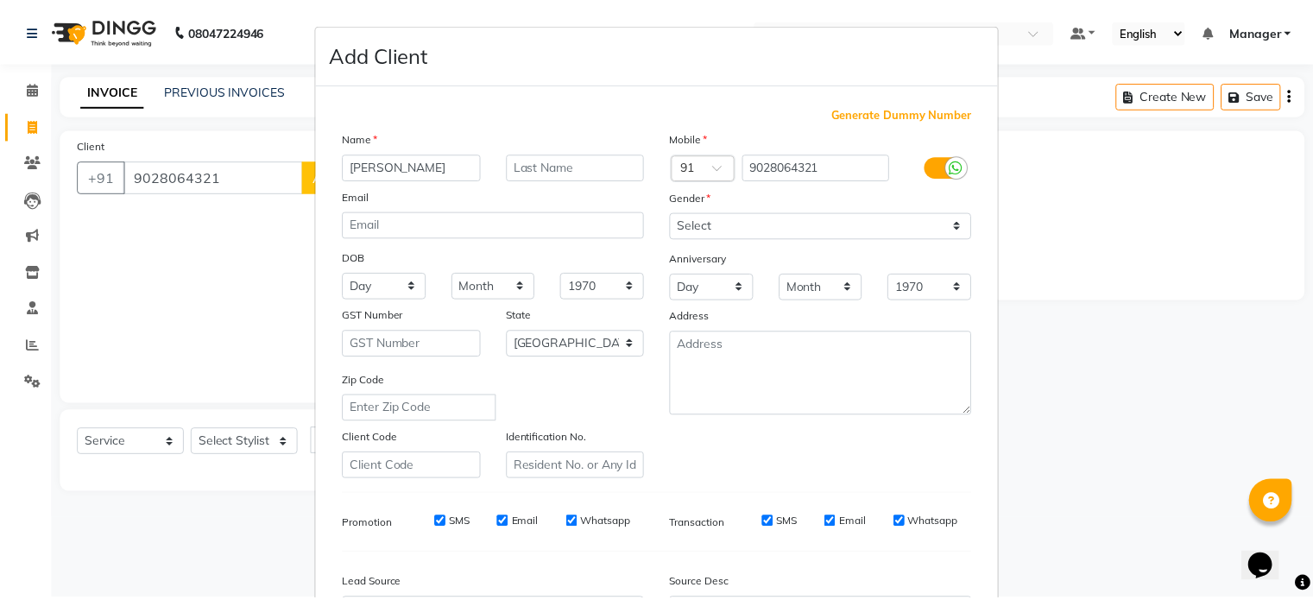
scroll to position [205, 0]
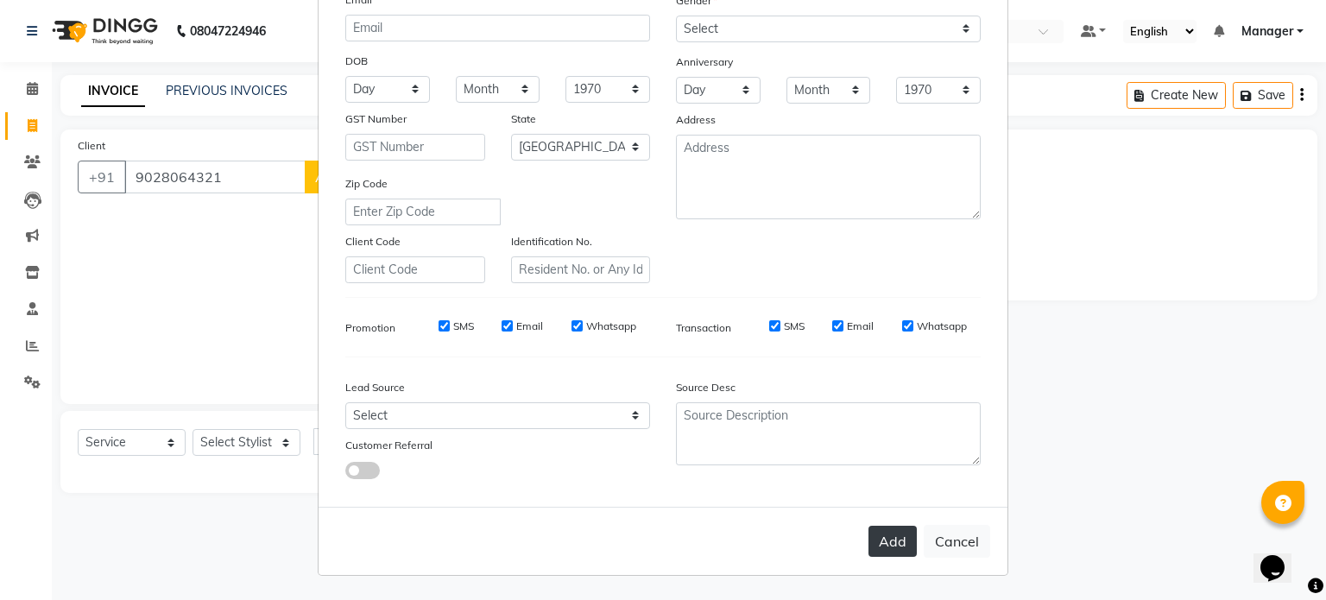
click at [895, 546] on button "Add" at bounding box center [892, 541] width 48 height 31
select select
select select "null"
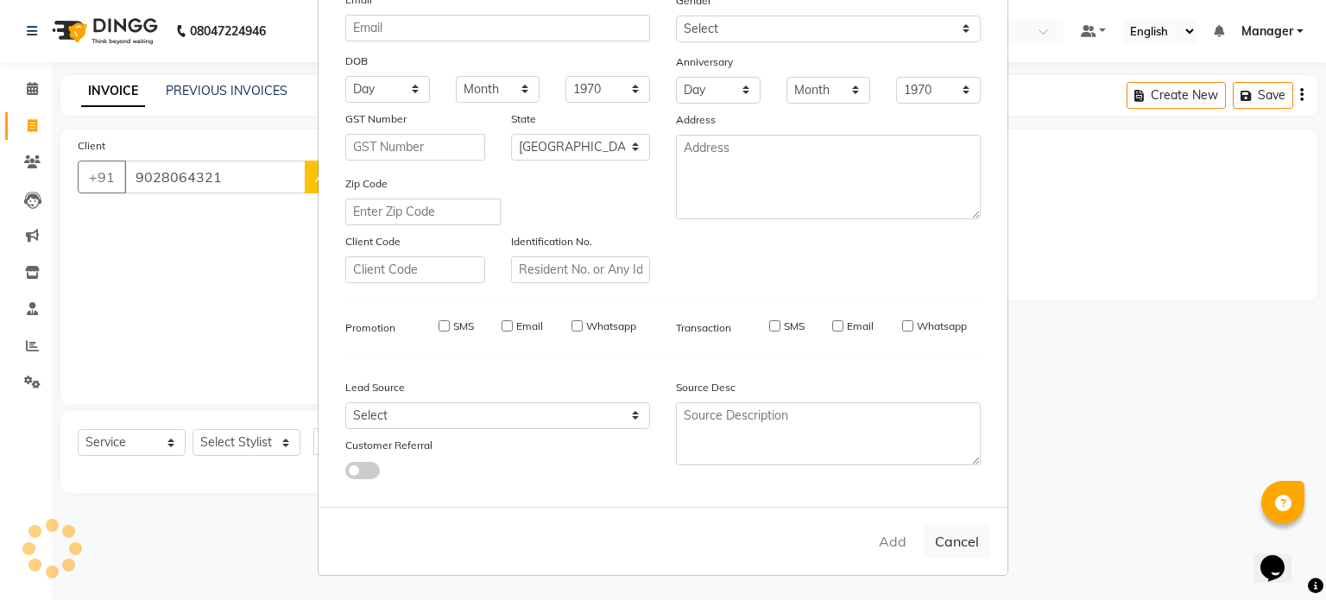
select select
checkbox input "false"
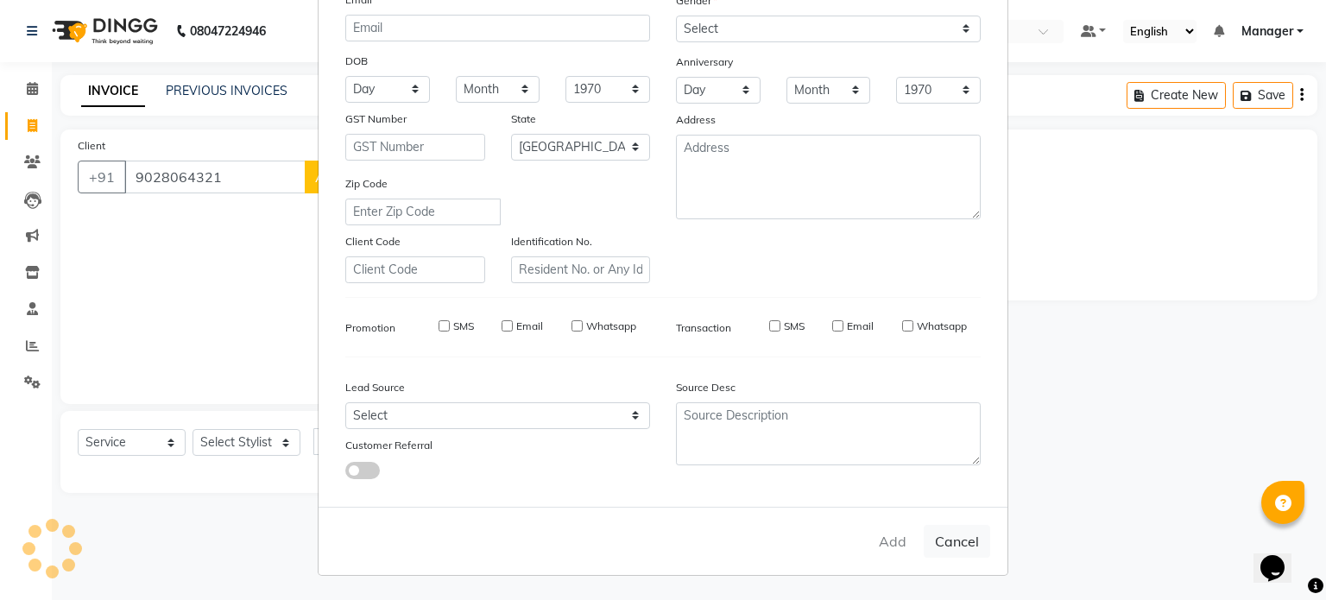
checkbox input "false"
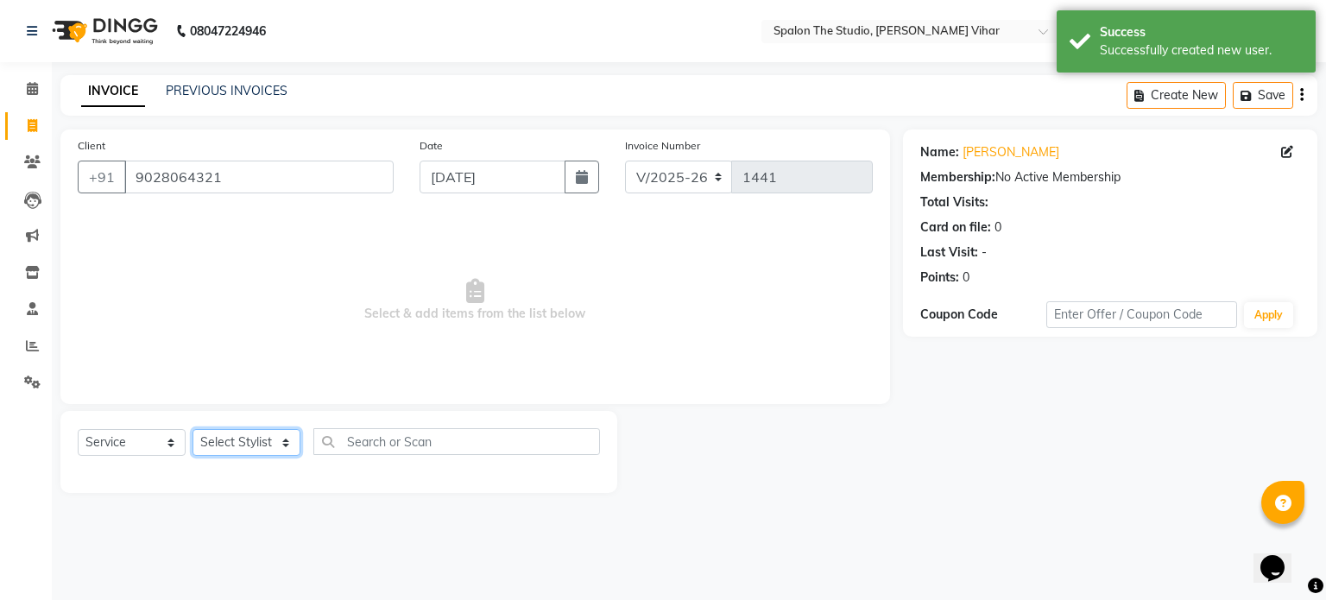
click at [222, 445] on select "Select Stylist Aarti [PERSON_NAME] Gernal [PERSON_NAME] Manager navazish [PERSO…" at bounding box center [247, 442] width 108 height 27
select select "87366"
click at [193, 430] on select "Select Stylist Aarti [PERSON_NAME] Gernal [PERSON_NAME] Manager navazish [PERSO…" at bounding box center [247, 442] width 108 height 27
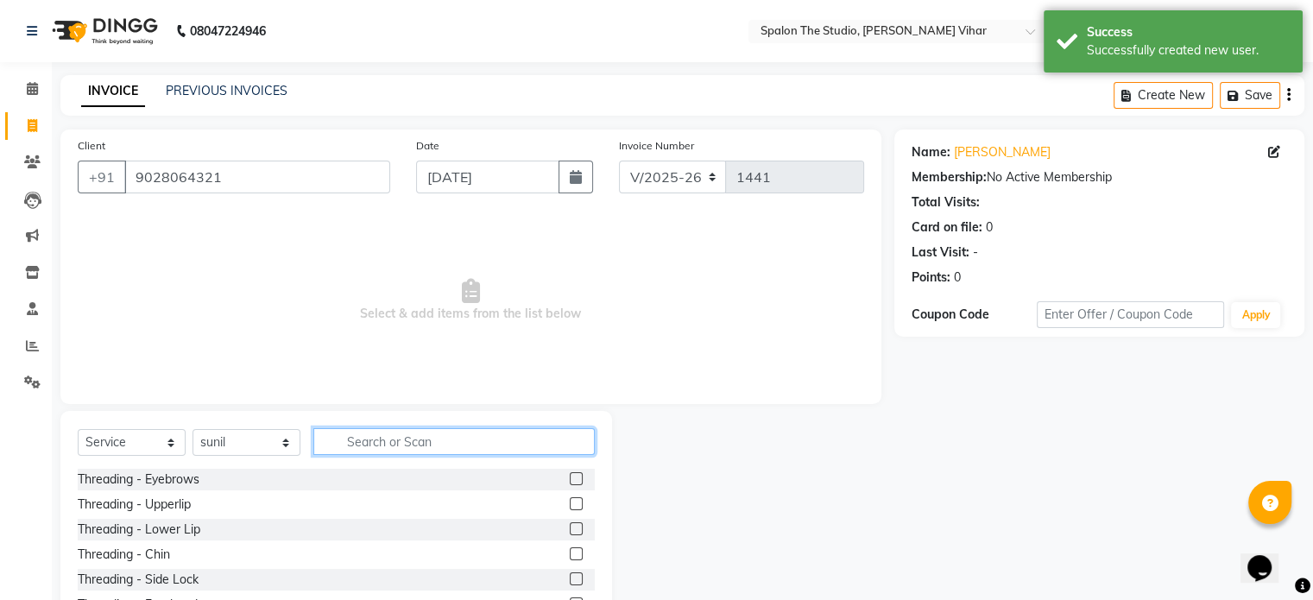
click at [379, 444] on input "text" at bounding box center [453, 441] width 281 height 27
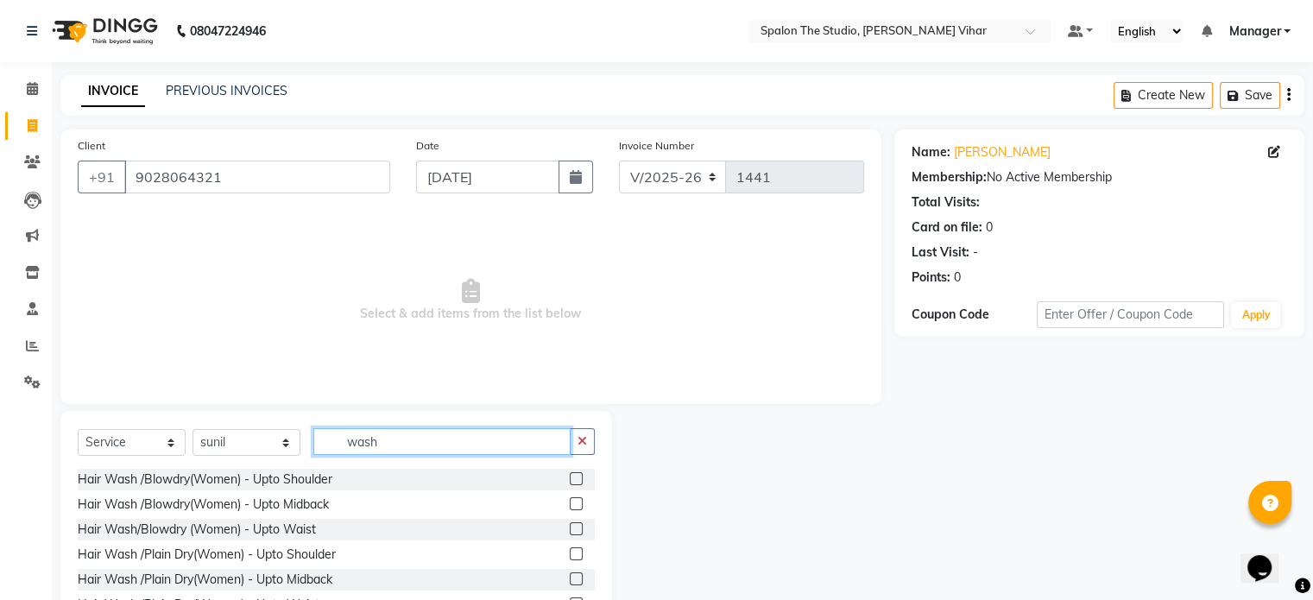
type input "wash"
click at [570, 482] on label at bounding box center [576, 478] width 13 height 13
click at [570, 482] on input "checkbox" at bounding box center [575, 479] width 11 height 11
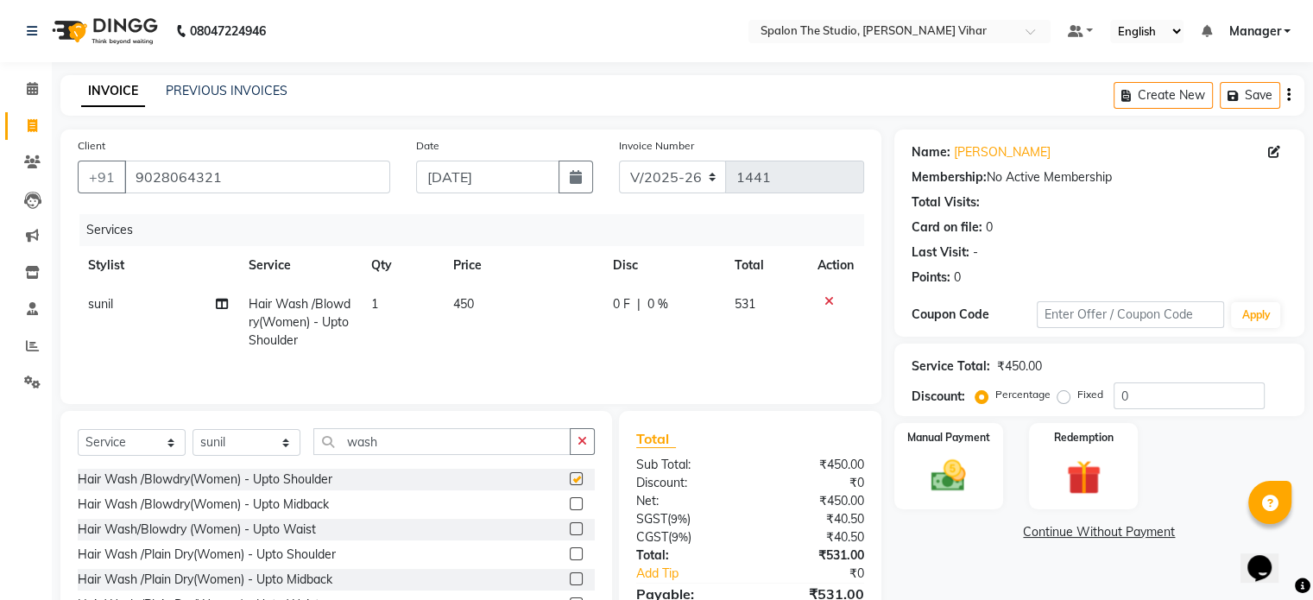
checkbox input "false"
click at [510, 312] on td "450" at bounding box center [523, 322] width 160 height 75
select select "87366"
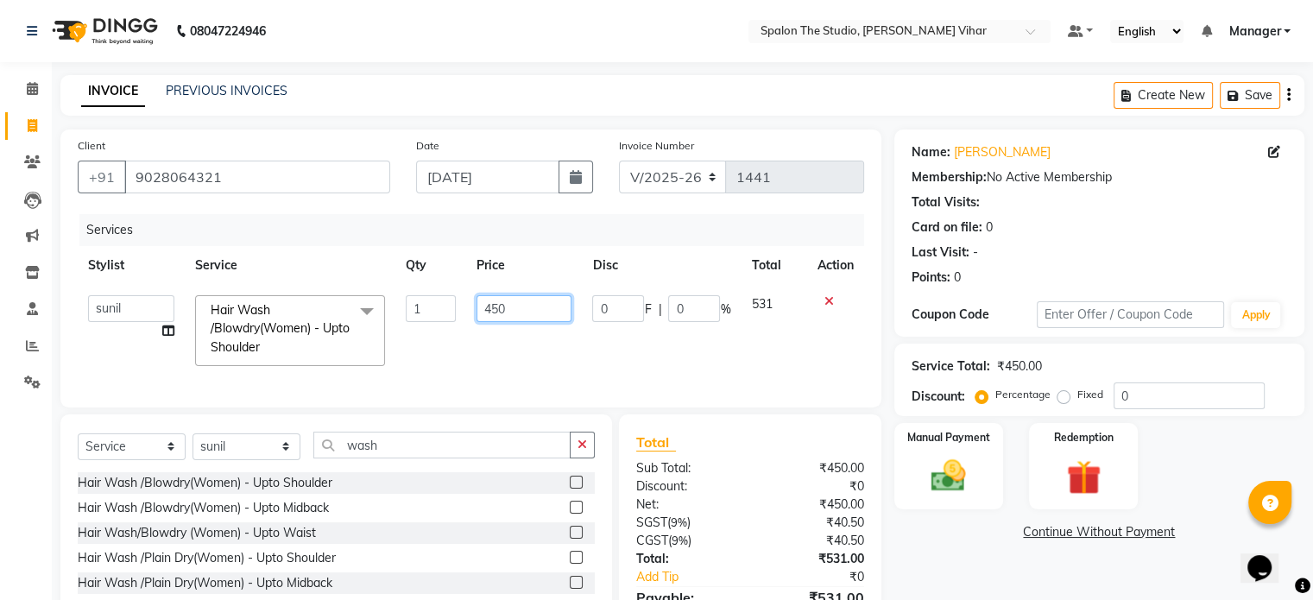
click at [511, 313] on input "450" at bounding box center [524, 308] width 95 height 27
type input "4"
type input "550"
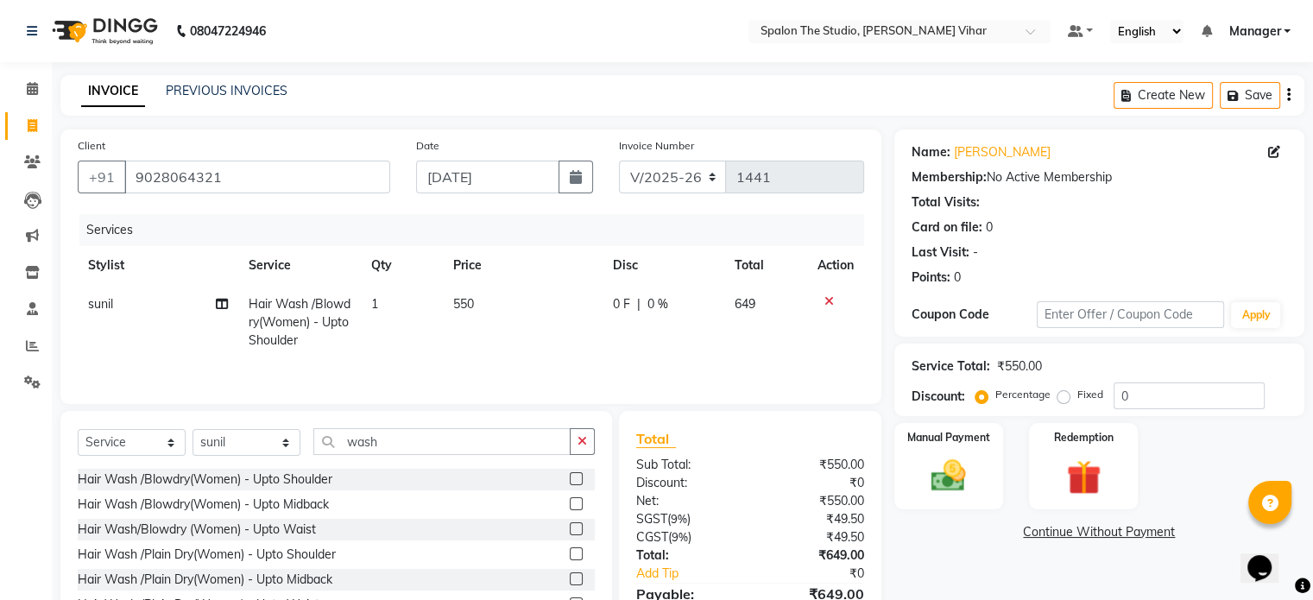
click at [972, 563] on div "Name: [PERSON_NAME] Membership: No Active Membership Total Visits: Card on file…" at bounding box center [1105, 397] width 423 height 536
click at [532, 310] on td "550" at bounding box center [523, 322] width 160 height 75
select select "87366"
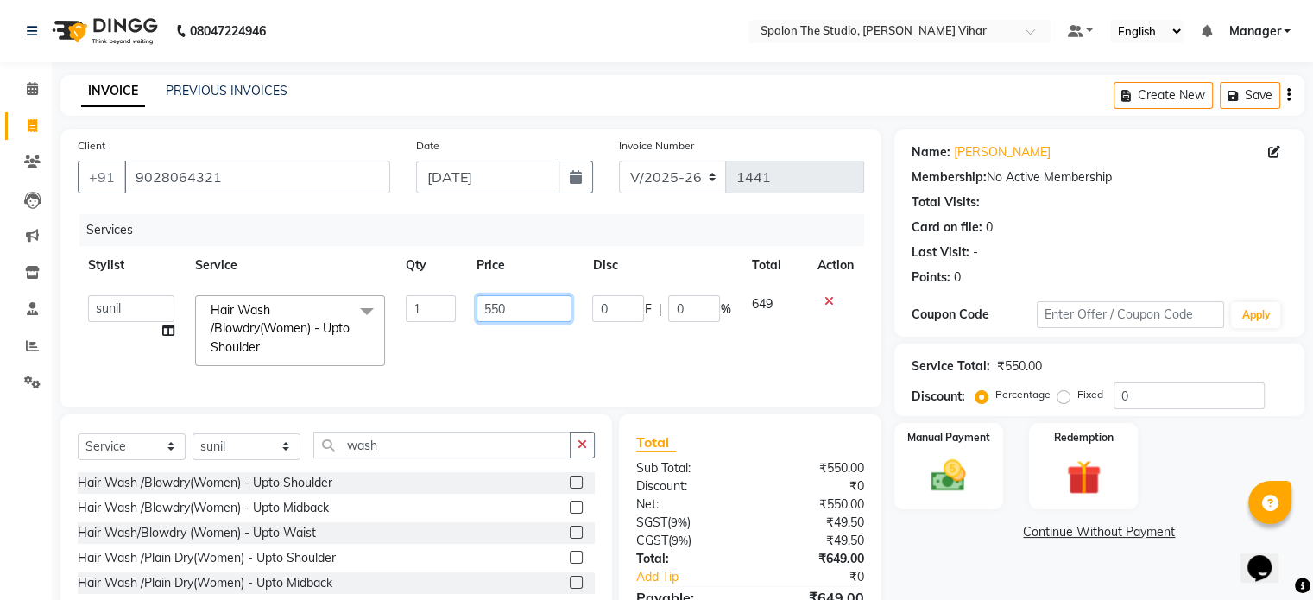
click at [534, 311] on input "550" at bounding box center [524, 308] width 95 height 27
type input "551"
click at [955, 545] on div "Name: [PERSON_NAME] Membership: No Active Membership Total Visits: Card on file…" at bounding box center [1105, 399] width 423 height 540
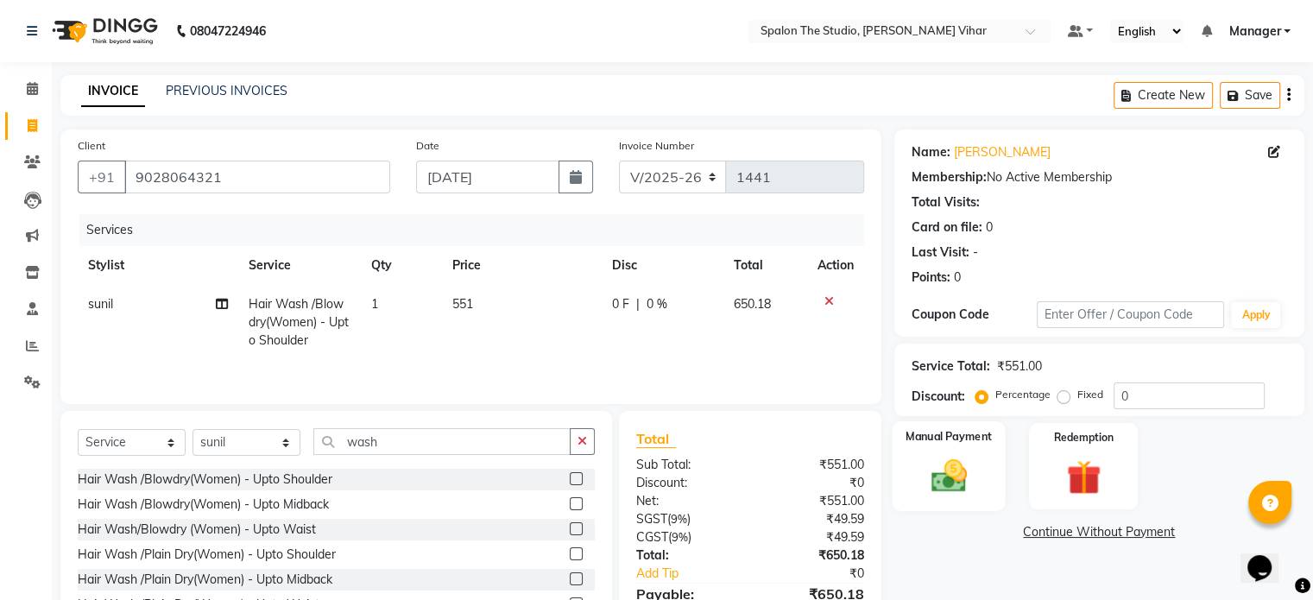
click at [956, 458] on img at bounding box center [948, 476] width 58 height 41
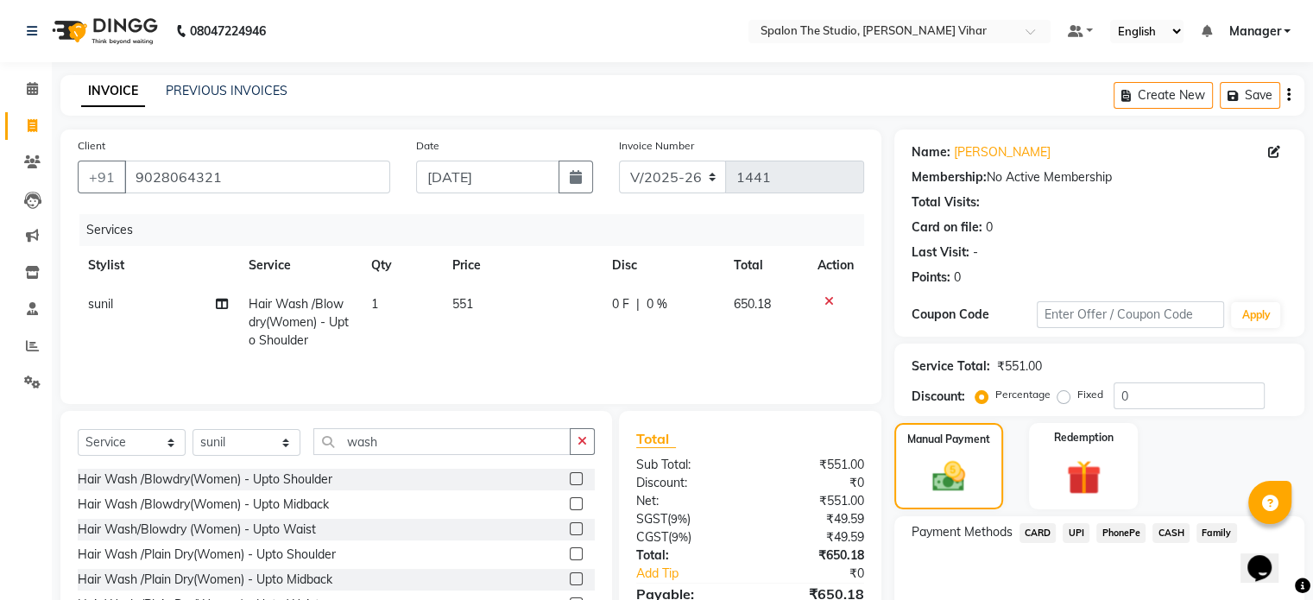
click at [1076, 537] on span "UPI" at bounding box center [1076, 533] width 27 height 20
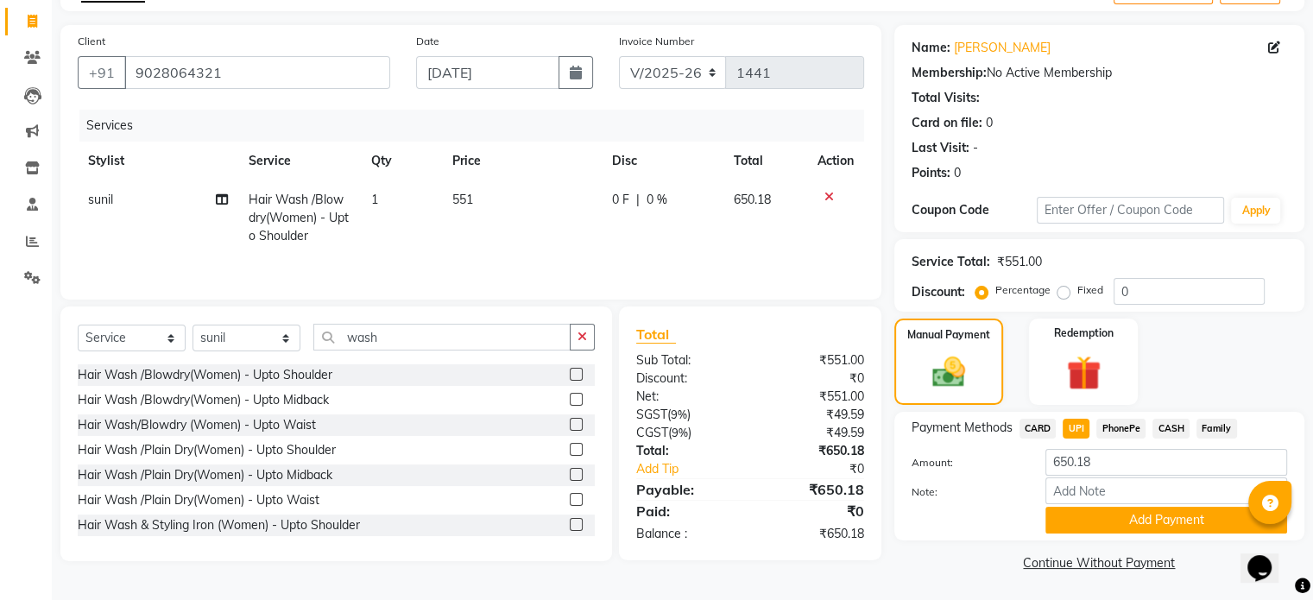
scroll to position [107, 0]
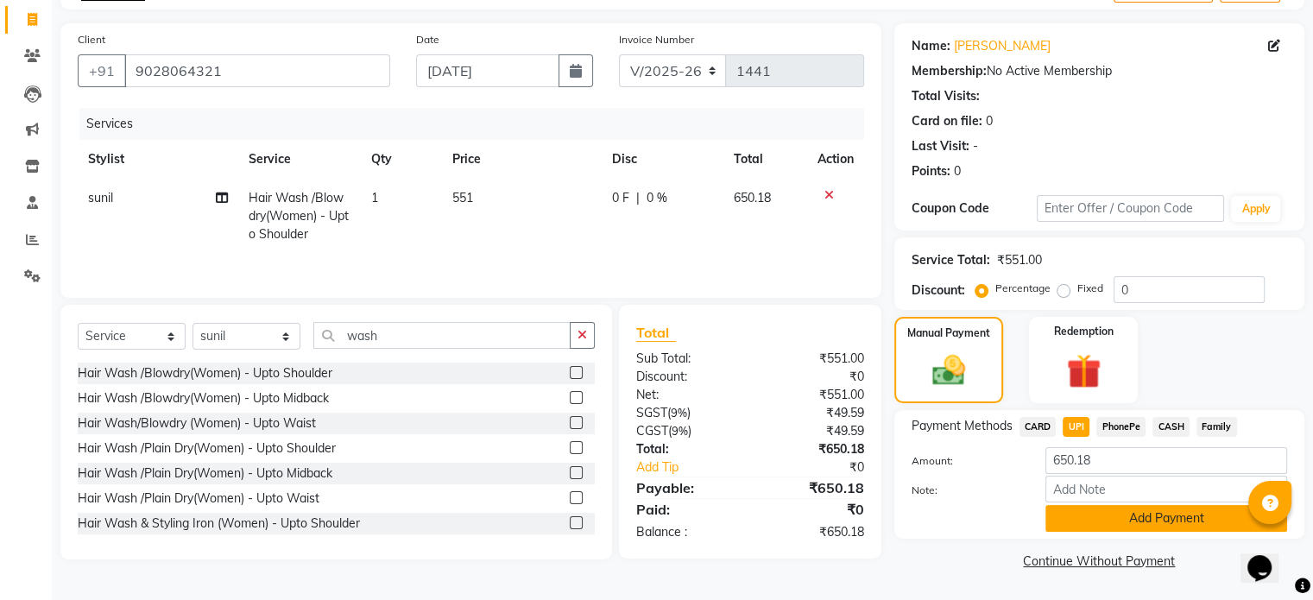
click at [1163, 529] on button "Add Payment" at bounding box center [1166, 518] width 242 height 27
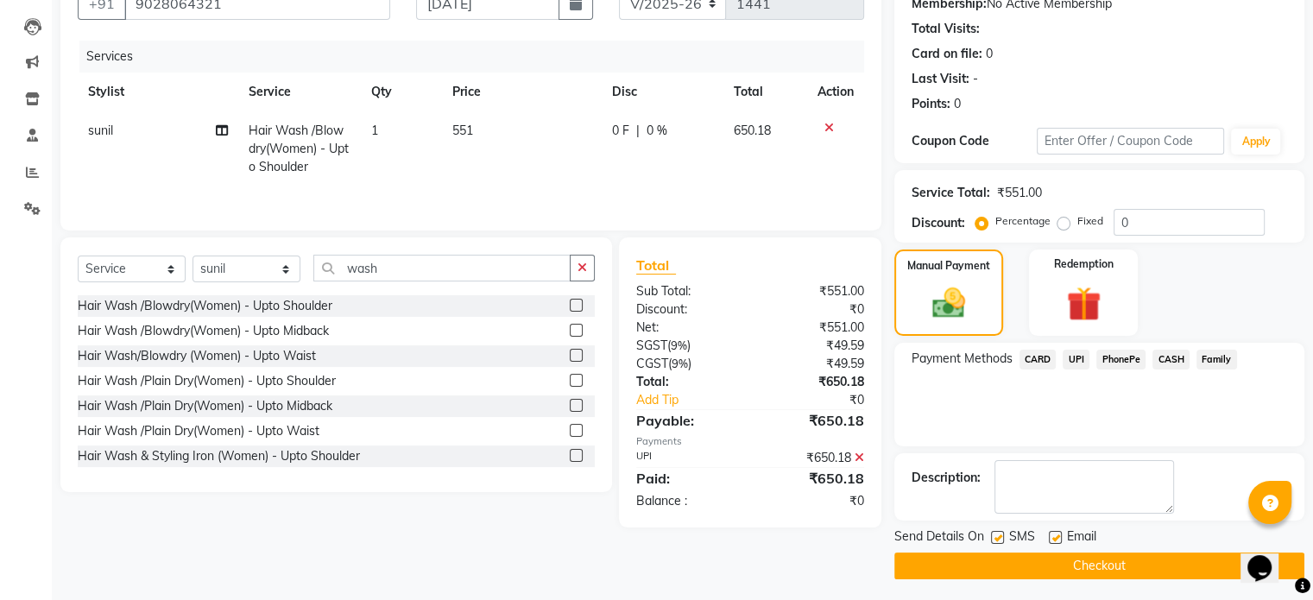
scroll to position [177, 0]
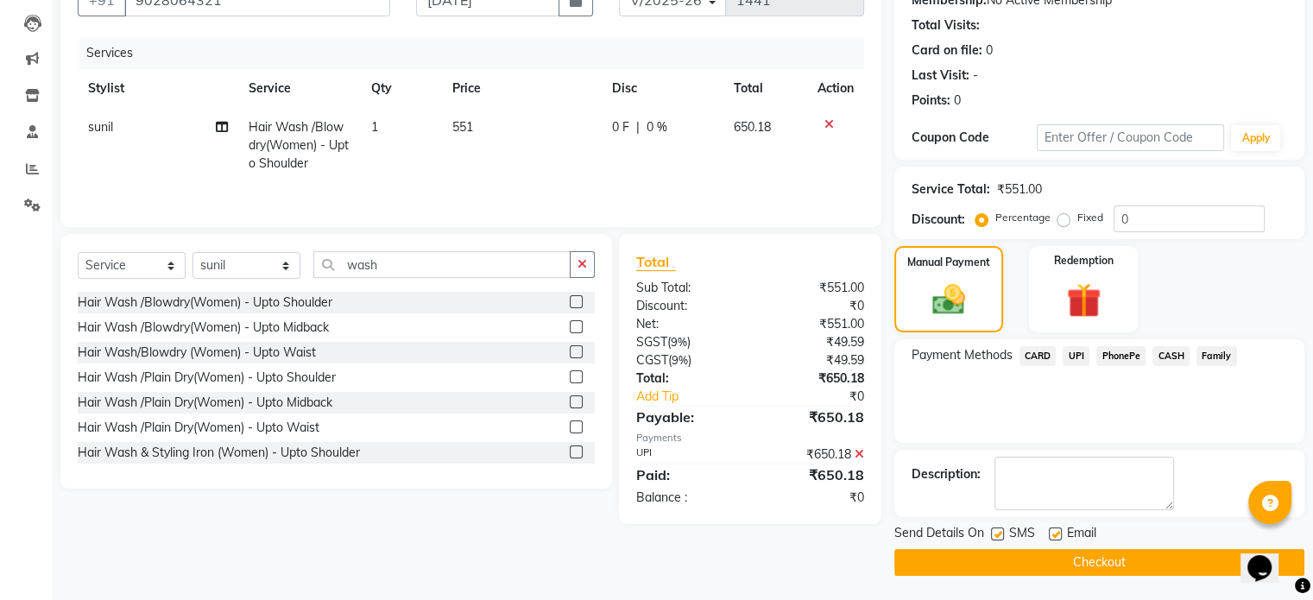
click at [1172, 555] on button "Checkout" at bounding box center [1099, 562] width 410 height 27
